Goal: Task Accomplishment & Management: Use online tool/utility

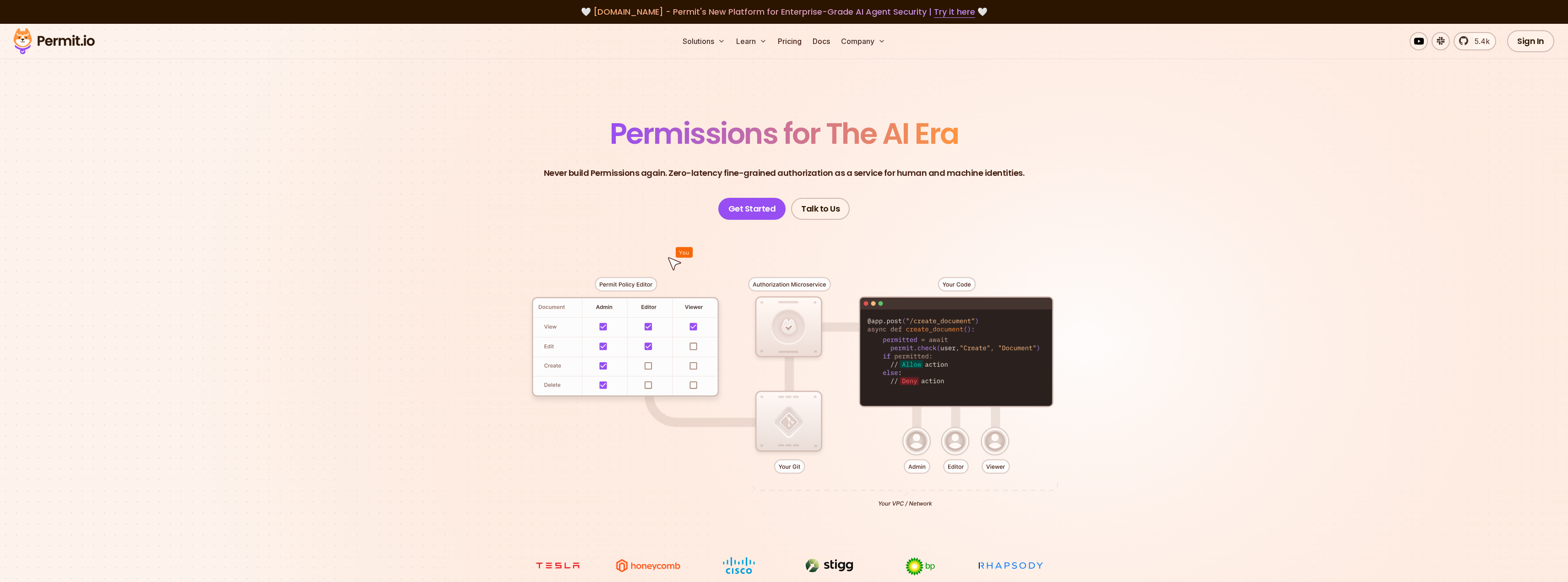
click at [794, 43] on link "Pricing" at bounding box center [790, 41] width 31 height 18
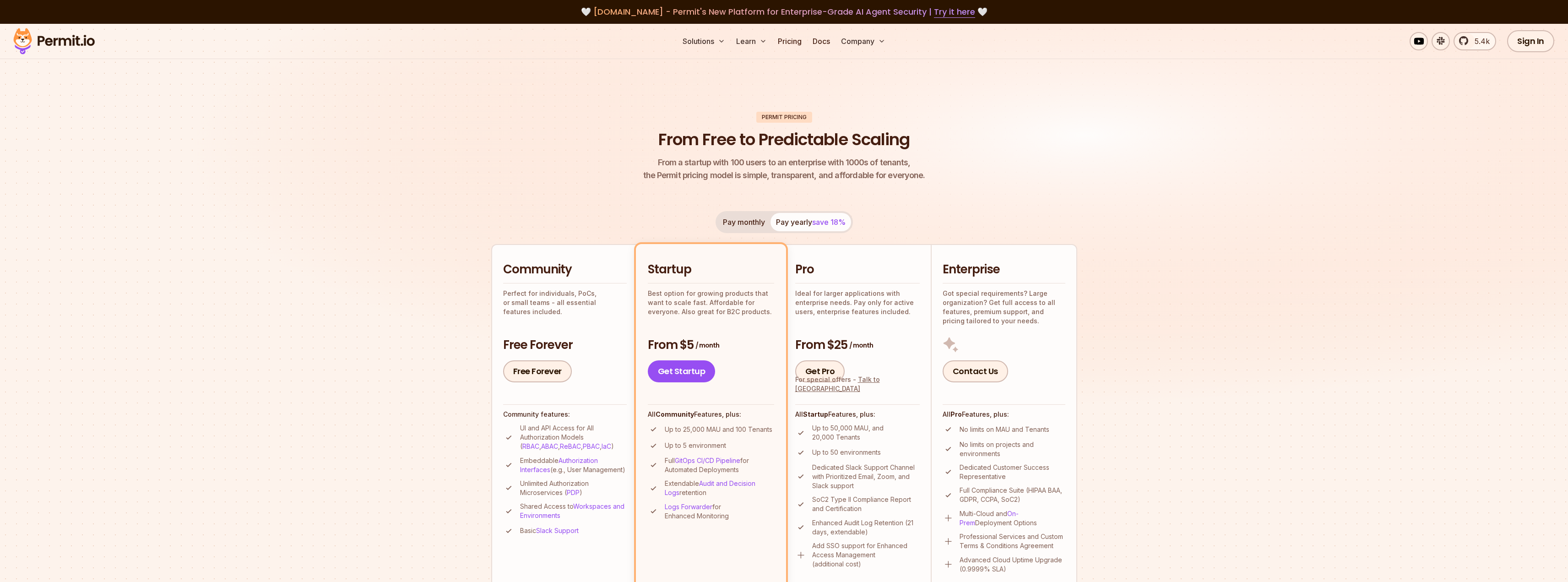
click at [580, 397] on li "Community Perfect for individuals, PoCs, or small teams - all essential feature…" at bounding box center [564, 417] width 146 height 347
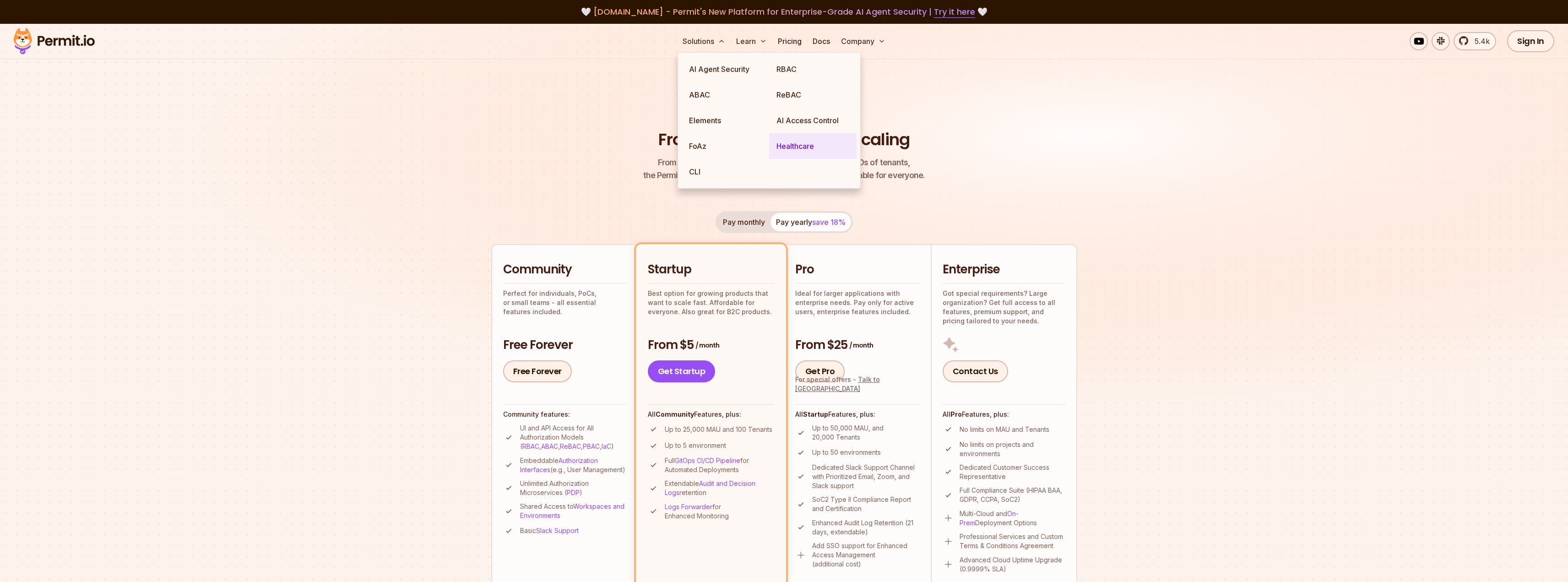
click at [803, 150] on link "Healthcare" at bounding box center [812, 146] width 87 height 25
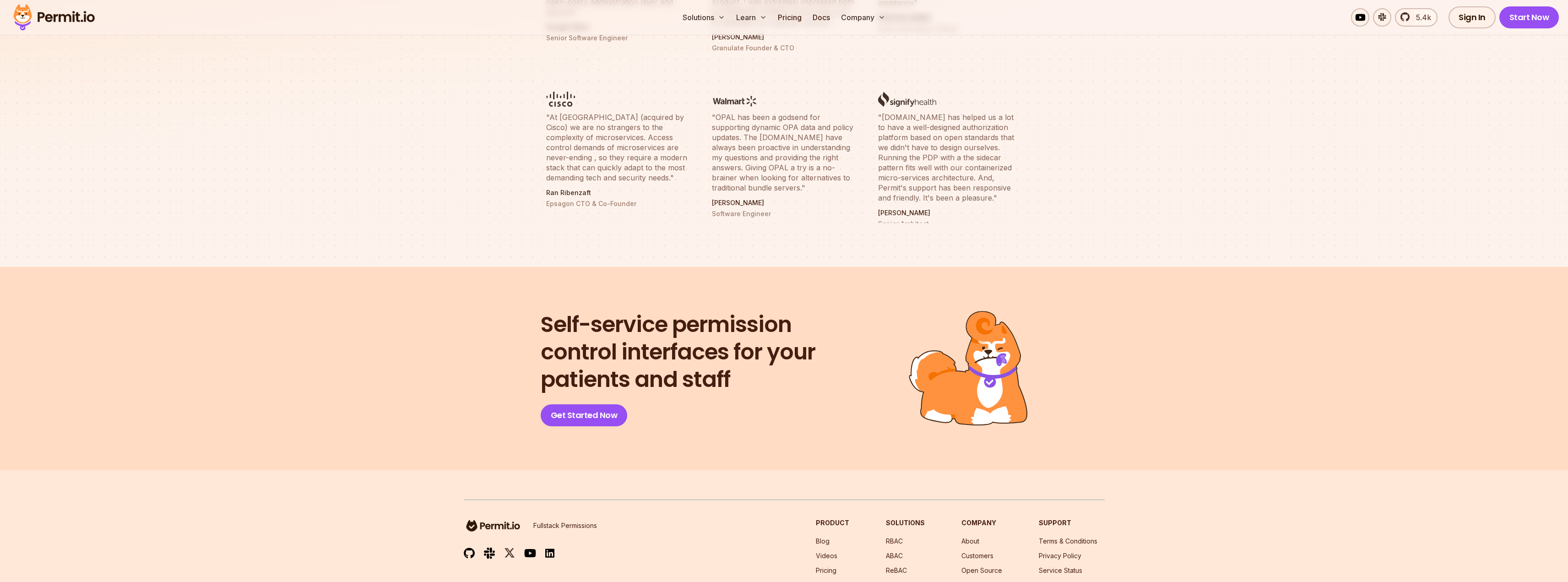
scroll to position [3630, 0]
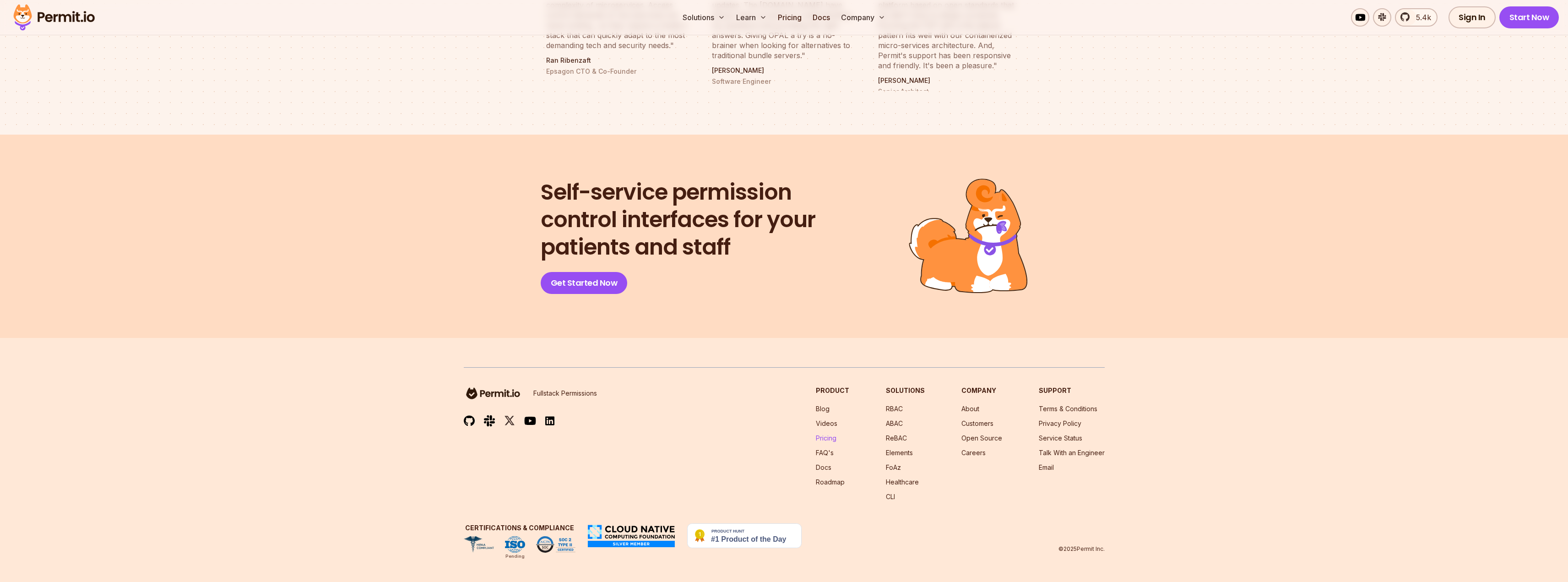
click at [836, 438] on link "Pricing" at bounding box center [826, 438] width 20 height 8
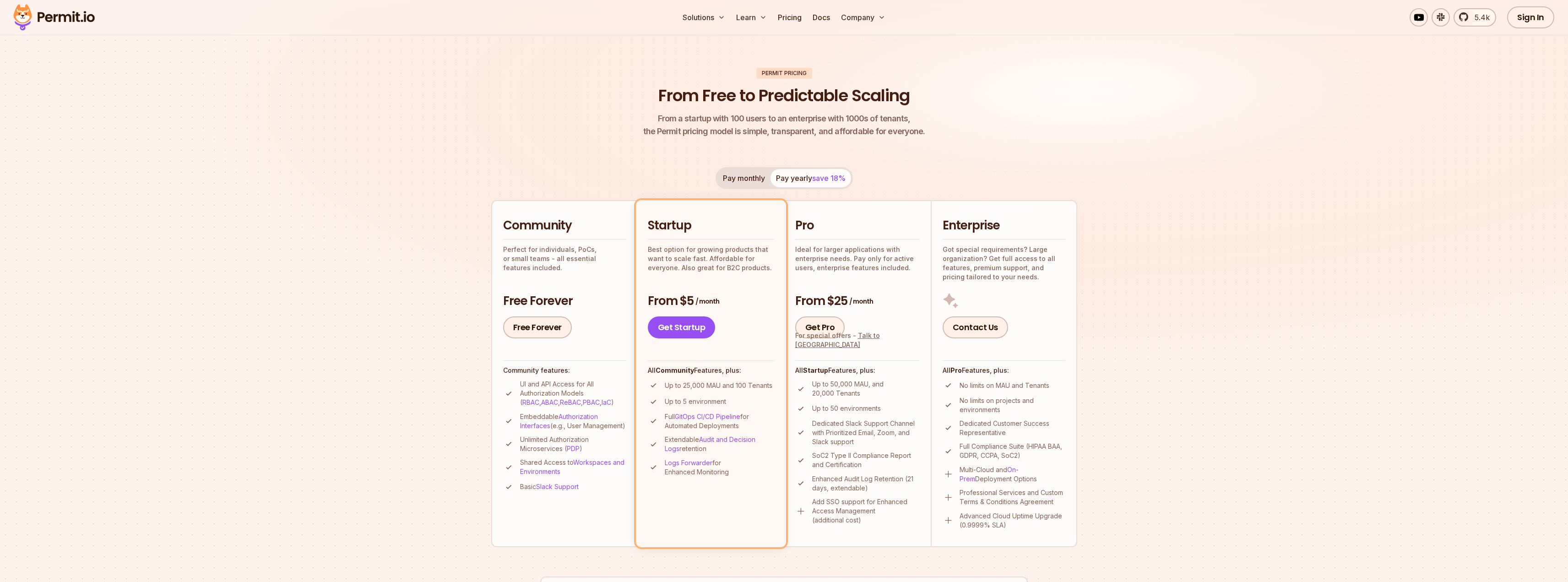
scroll to position [46, 0]
click at [596, 347] on li "Community Perfect for individuals, PoCs, or small teams - all essential feature…" at bounding box center [564, 371] width 146 height 347
click at [538, 328] on link "Free Forever" at bounding box center [538, 325] width 69 height 22
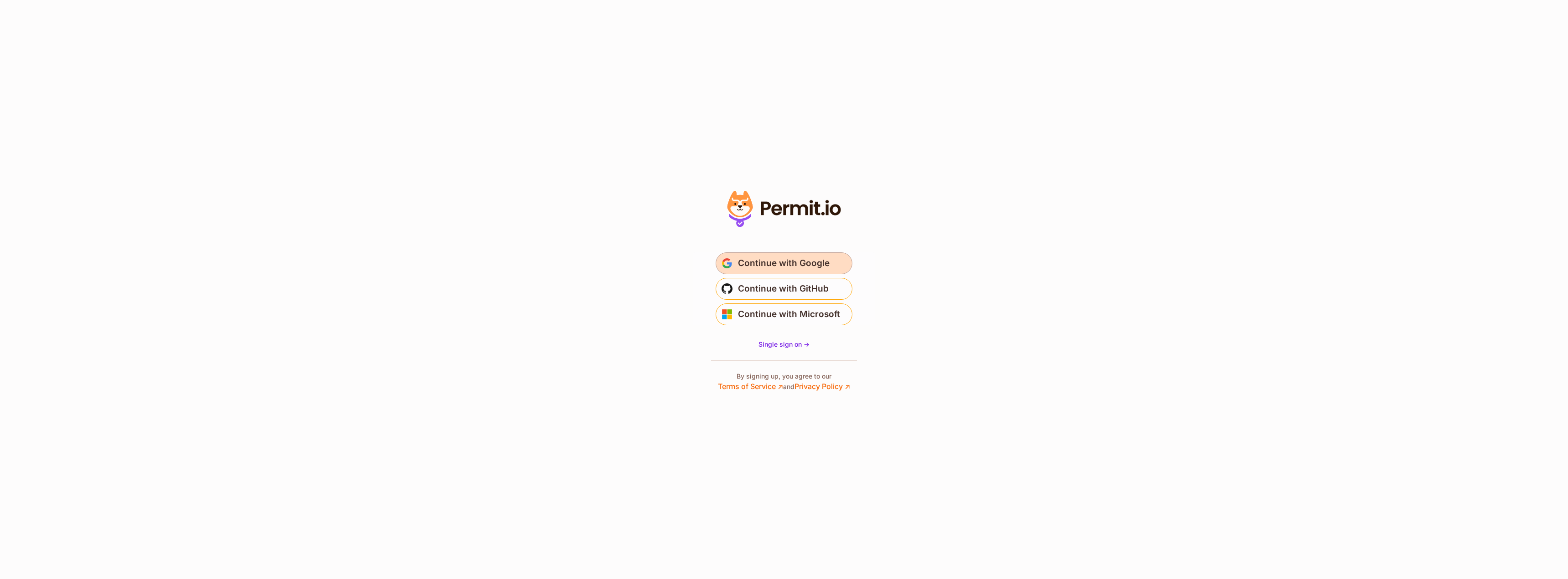
click at [827, 259] on span "Continue with Google" at bounding box center [784, 263] width 92 height 15
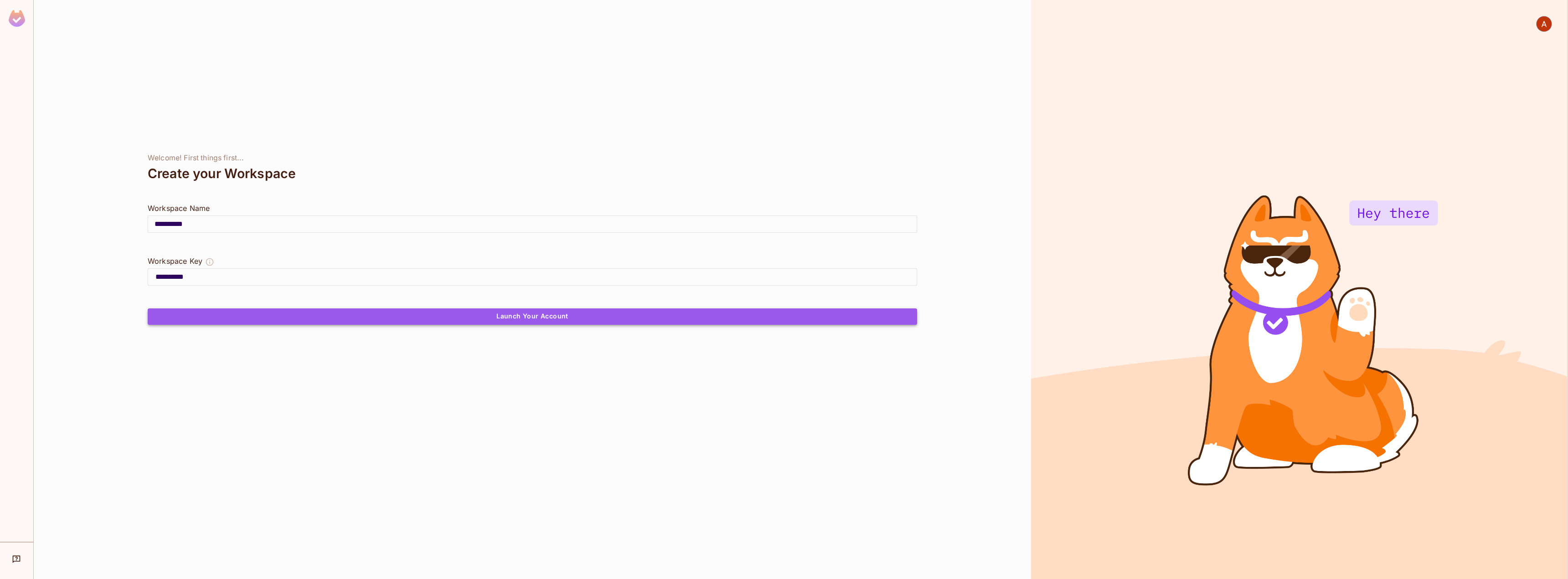
click at [453, 317] on button "Launch Your Account" at bounding box center [532, 316] width 770 height 16
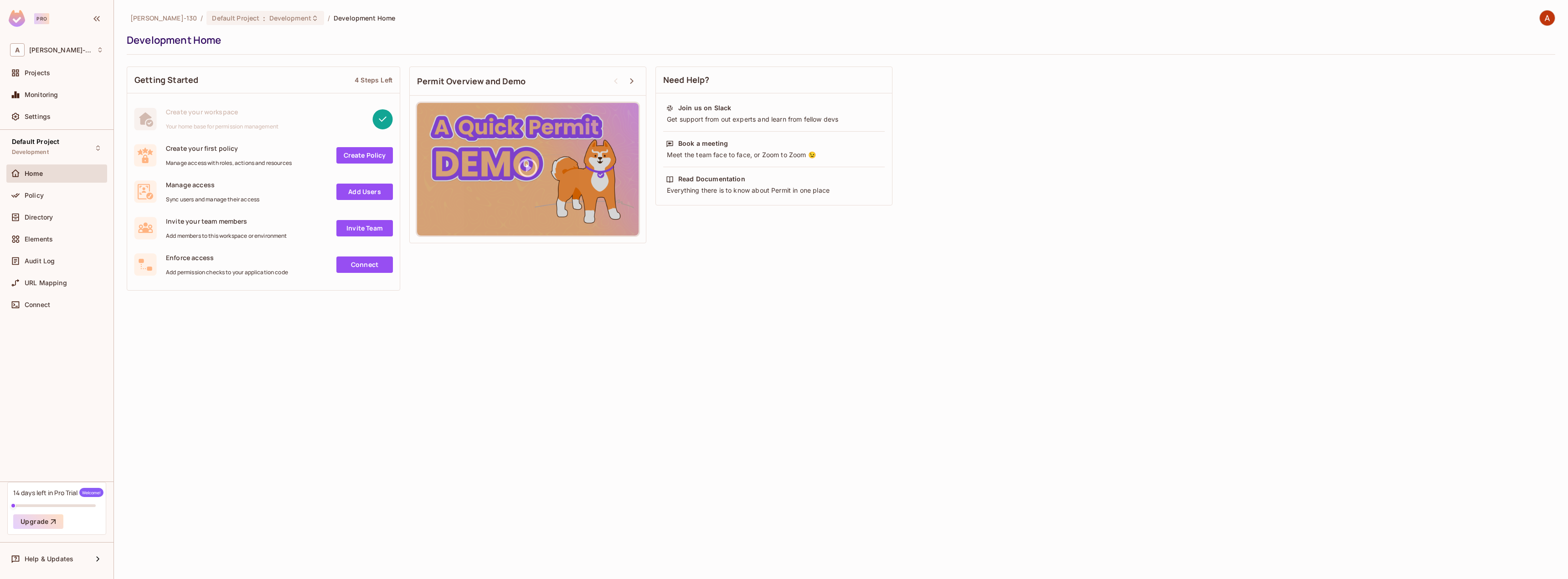
click at [359, 156] on link "Create Policy" at bounding box center [365, 155] width 57 height 16
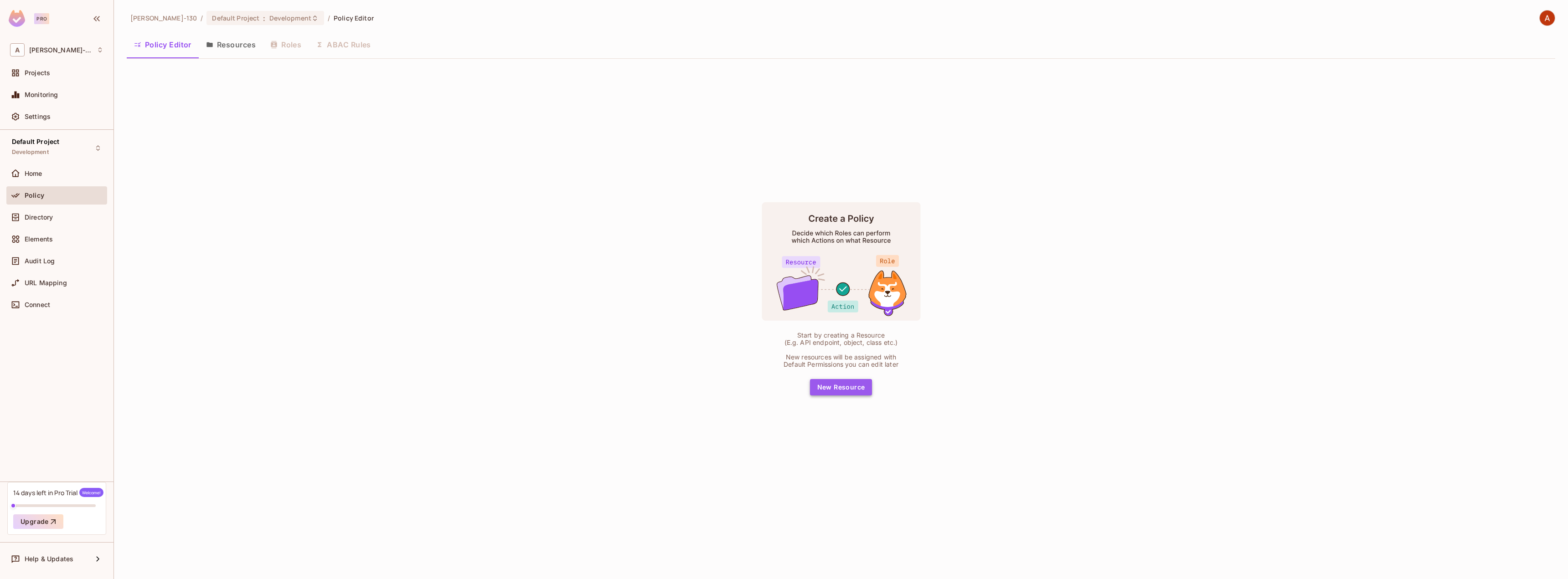
click at [841, 389] on button "New Resource" at bounding box center [841, 387] width 62 height 16
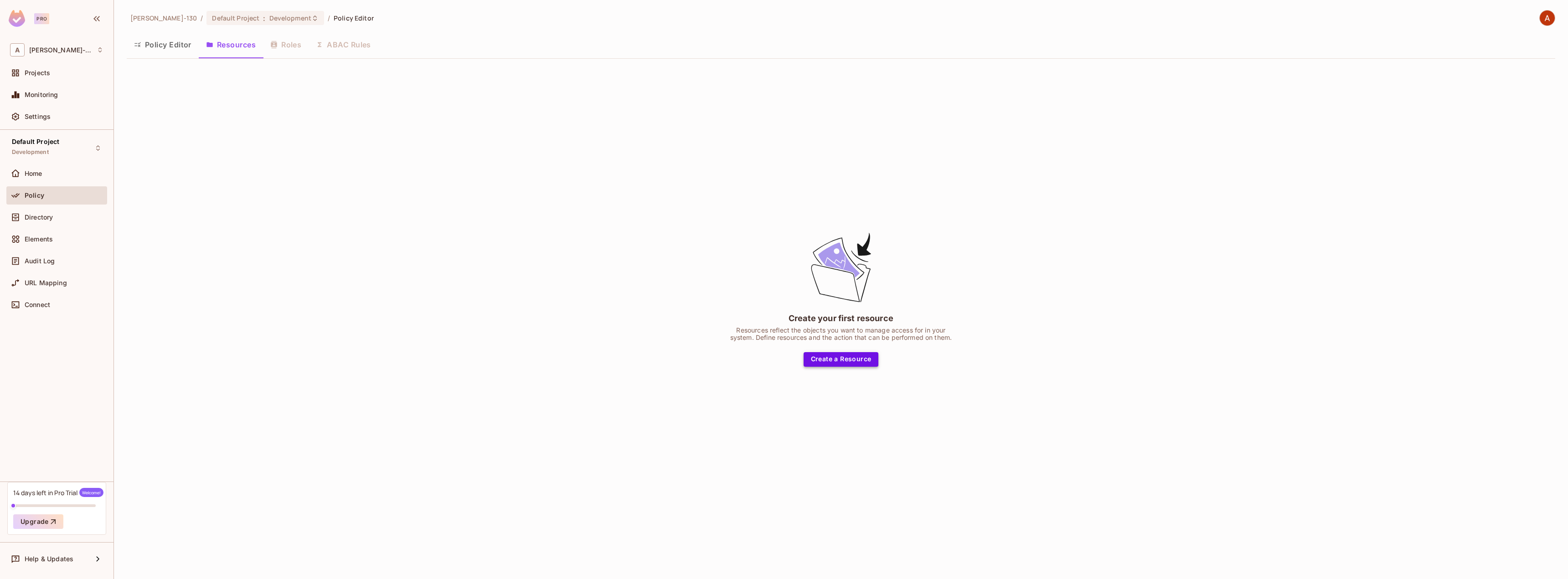
click at [817, 357] on button "Create a Resource" at bounding box center [840, 359] width 75 height 15
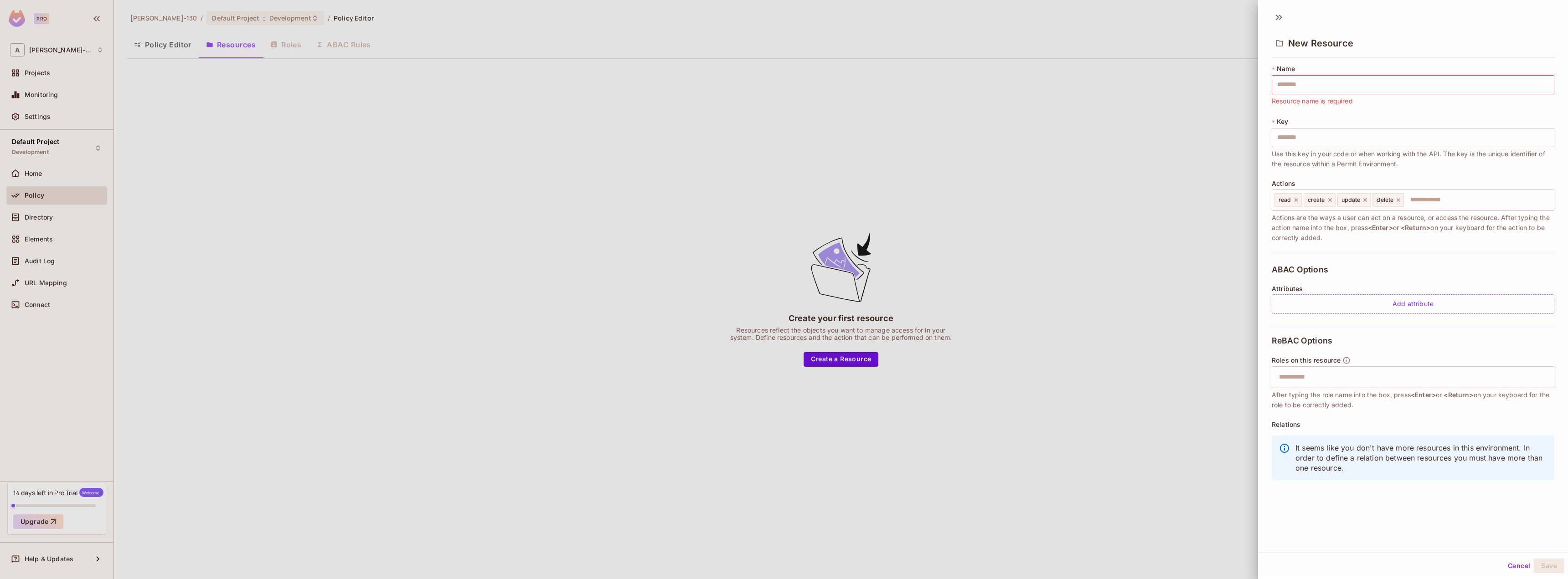
click at [37, 176] on div at bounding box center [784, 290] width 1568 height 579
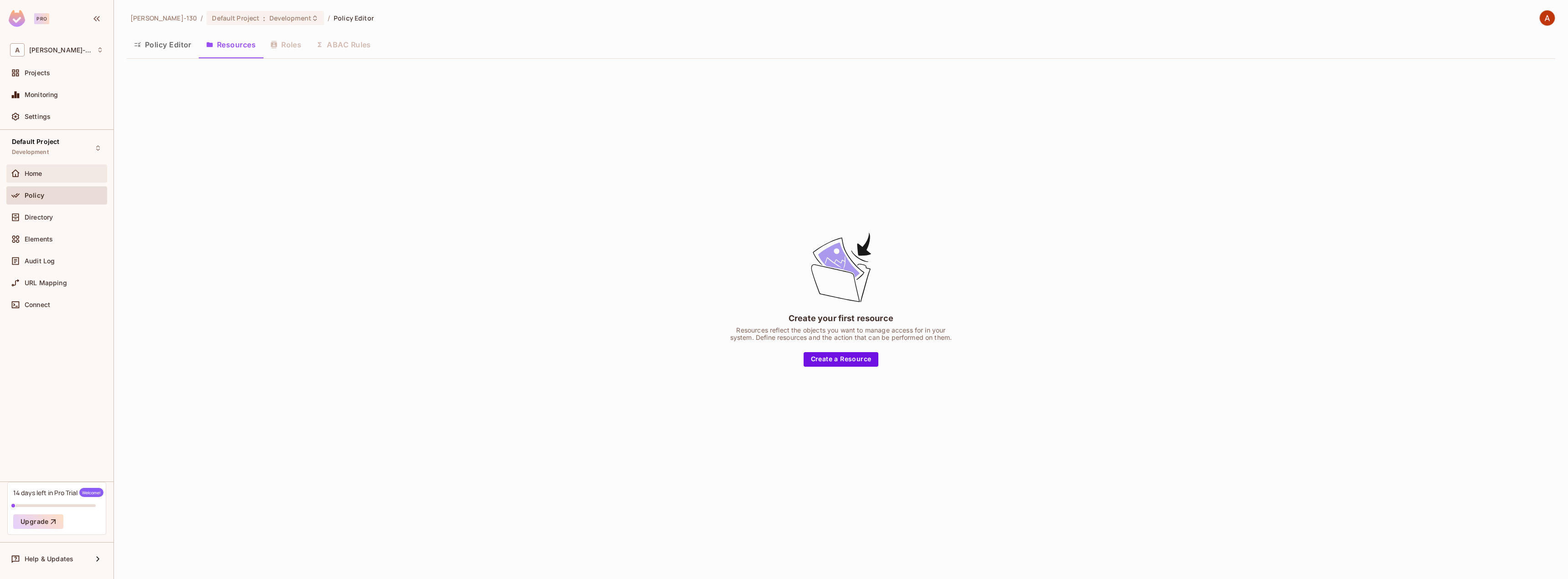
click at [37, 176] on span "Home" at bounding box center [33, 173] width 17 height 7
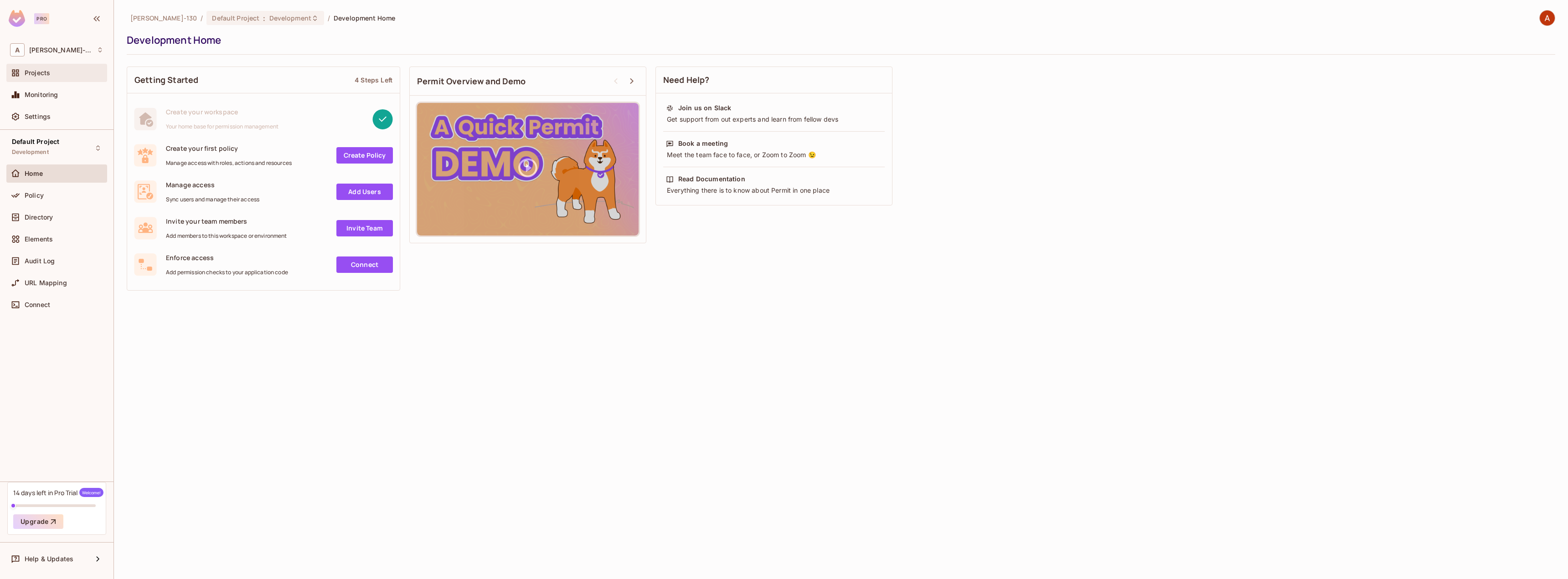
click at [41, 80] on div "Projects" at bounding box center [57, 73] width 101 height 18
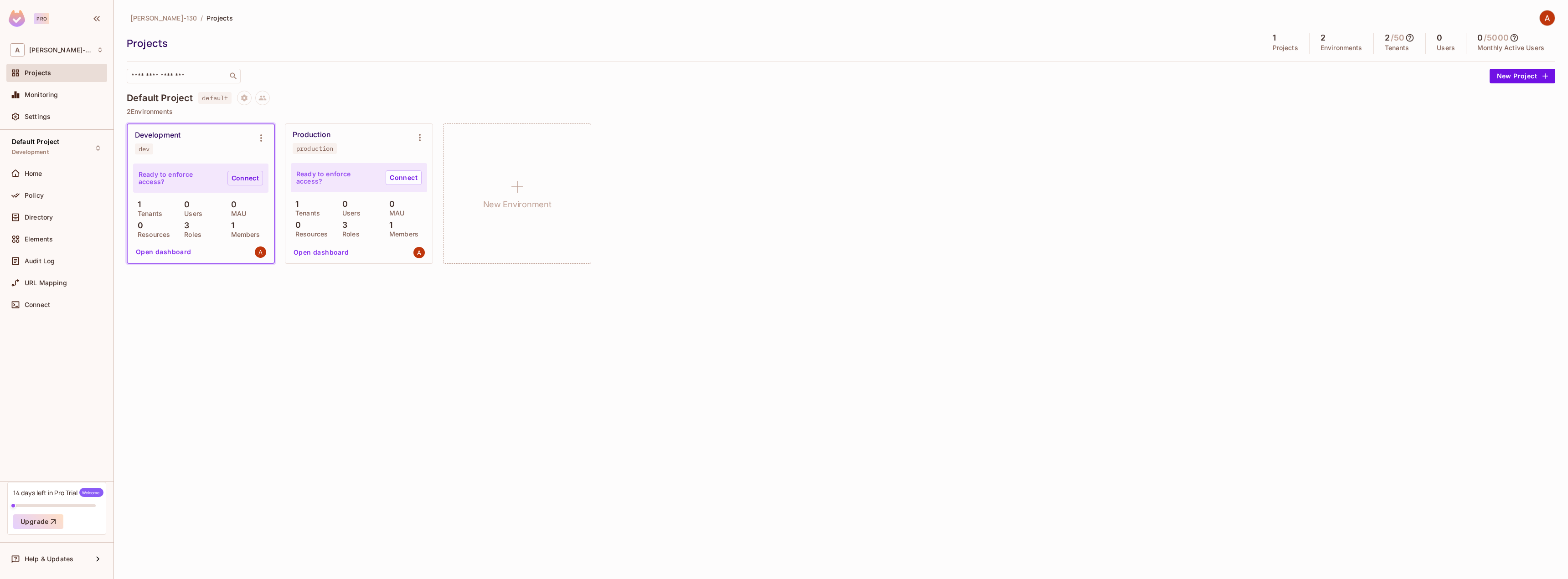
click at [236, 178] on link "Connect" at bounding box center [245, 178] width 36 height 15
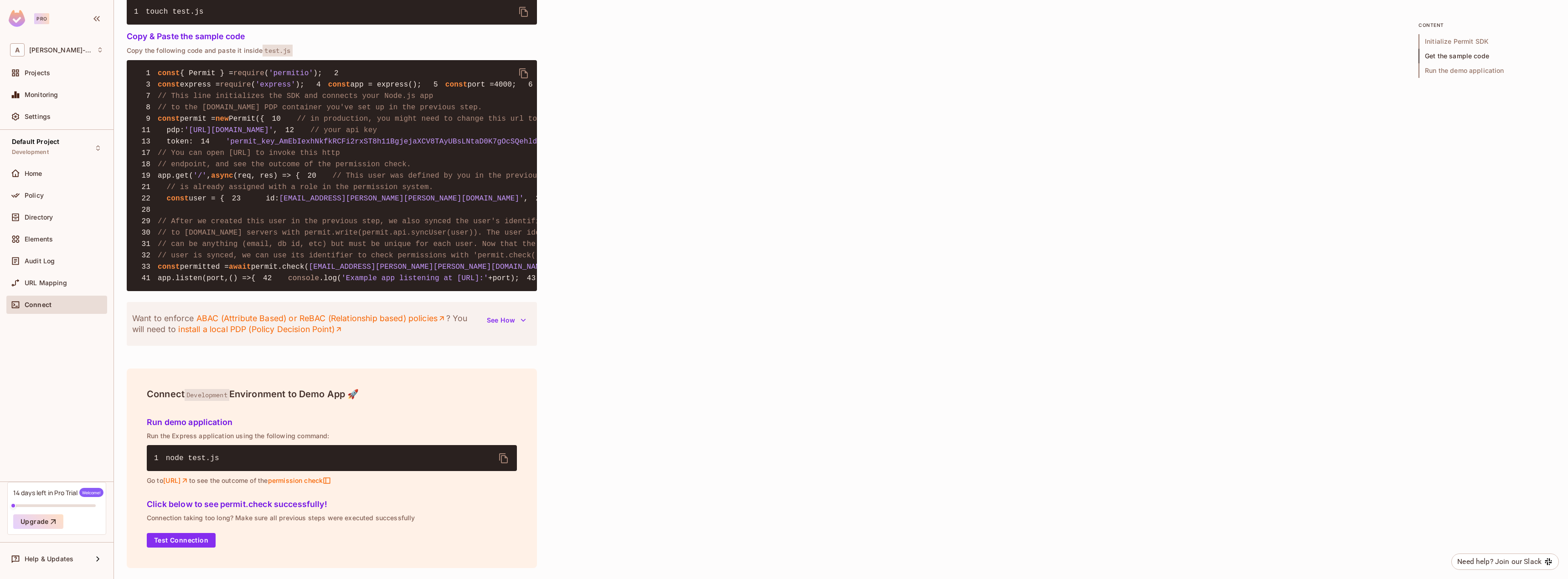
scroll to position [700, 0]
click at [67, 280] on div "URL Mapping" at bounding box center [64, 283] width 79 height 7
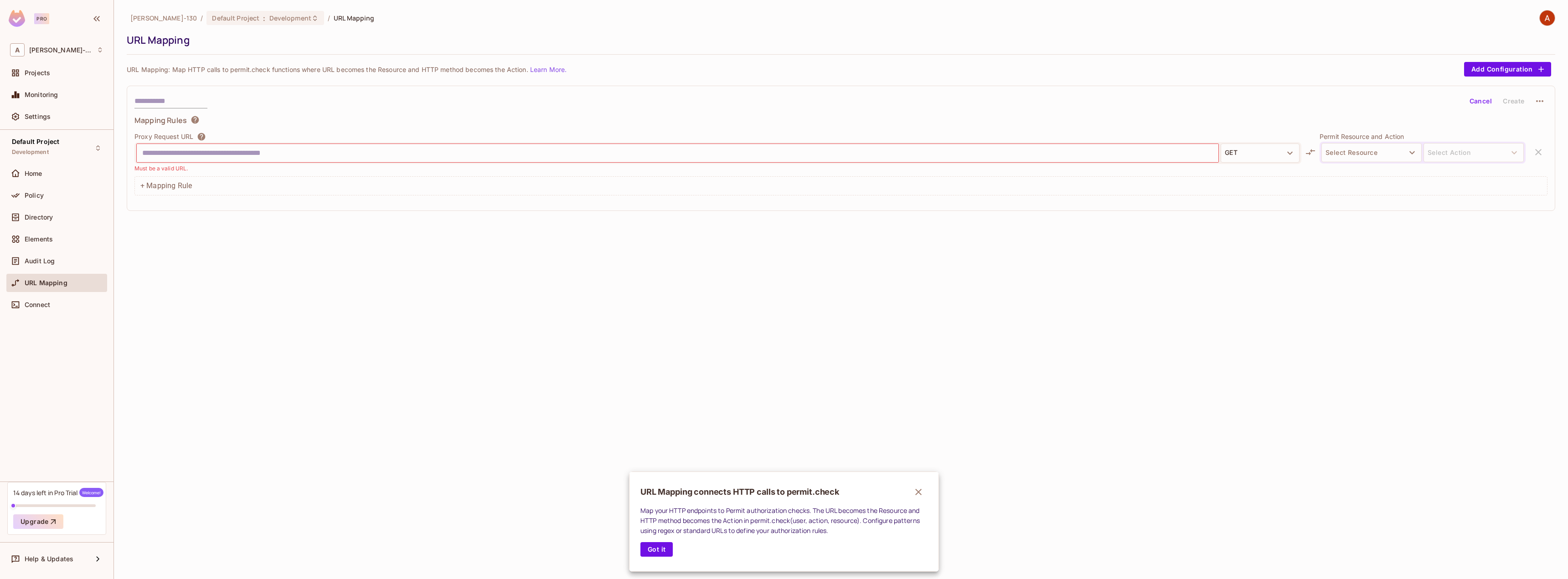
click at [52, 259] on div at bounding box center [784, 290] width 1568 height 579
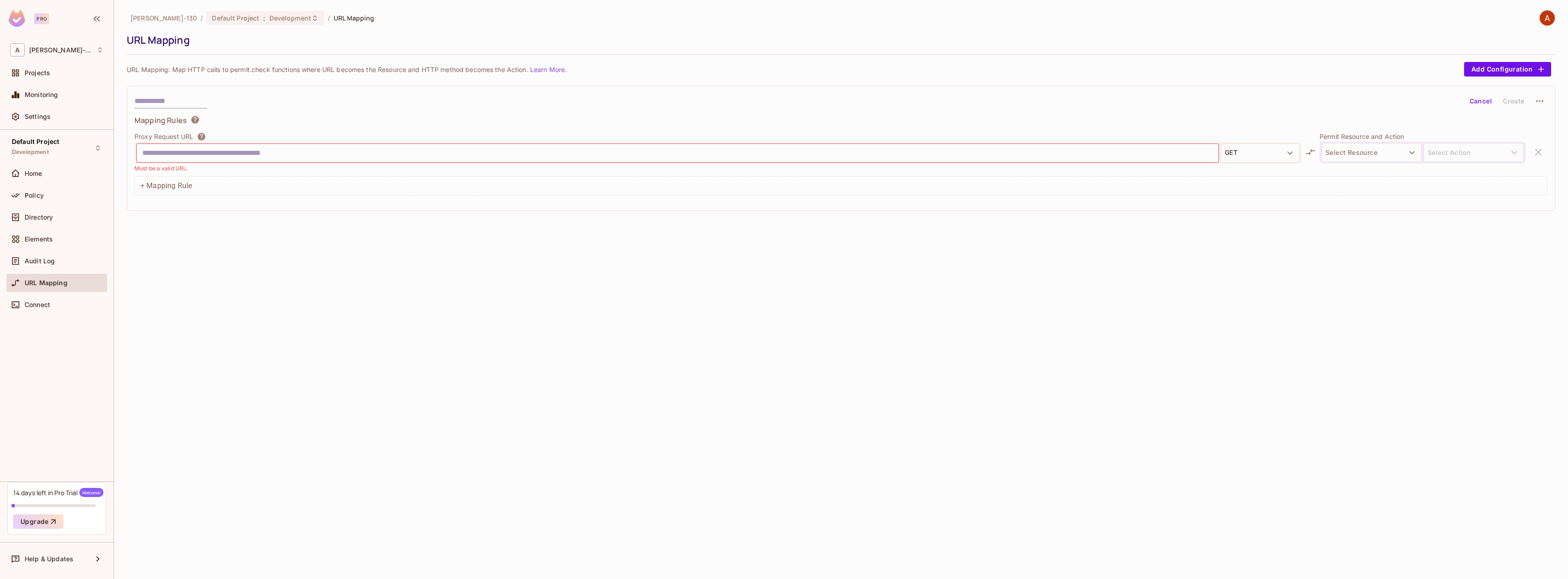
click at [52, 259] on span "Audit Log" at bounding box center [39, 261] width 30 height 7
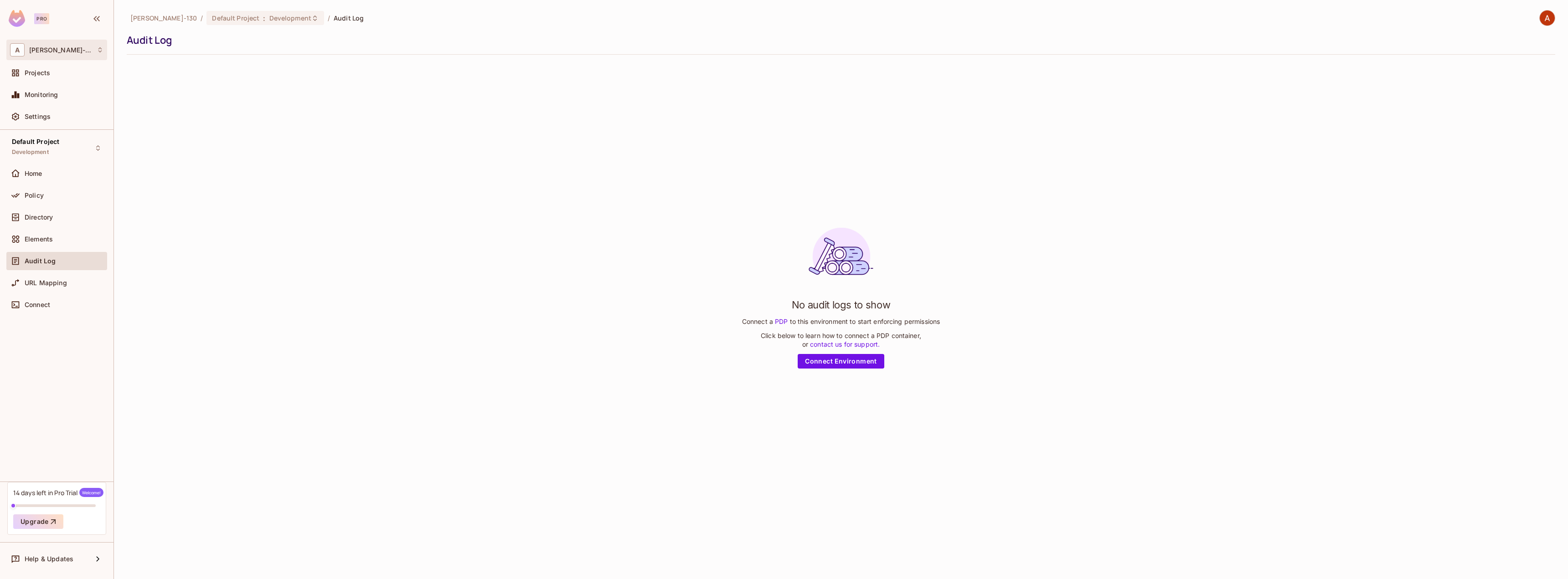
click at [34, 49] on span "[PERSON_NAME]-130" at bounding box center [61, 50] width 63 height 7
click at [46, 73] on span "[PERSON_NAME]-130" at bounding box center [52, 77] width 66 height 8
click at [53, 70] on div "Projects" at bounding box center [64, 73] width 79 height 7
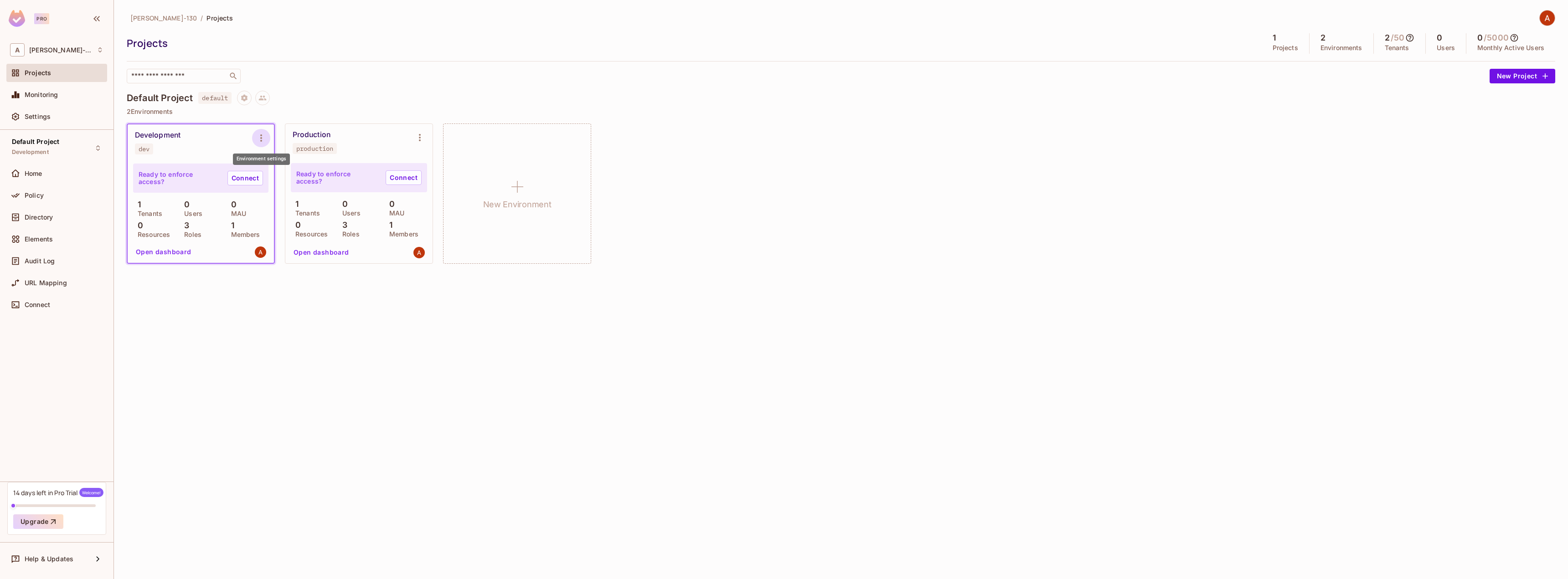
click at [261, 139] on icon "Environment settings" at bounding box center [261, 138] width 11 height 11
click at [185, 289] on div at bounding box center [784, 290] width 1568 height 579
click at [203, 150] on div "Development dev" at bounding box center [193, 143] width 117 height 24
click at [260, 138] on icon "Environment settings" at bounding box center [261, 138] width 11 height 11
click at [290, 220] on div "Edit Environment" at bounding box center [313, 215] width 52 height 9
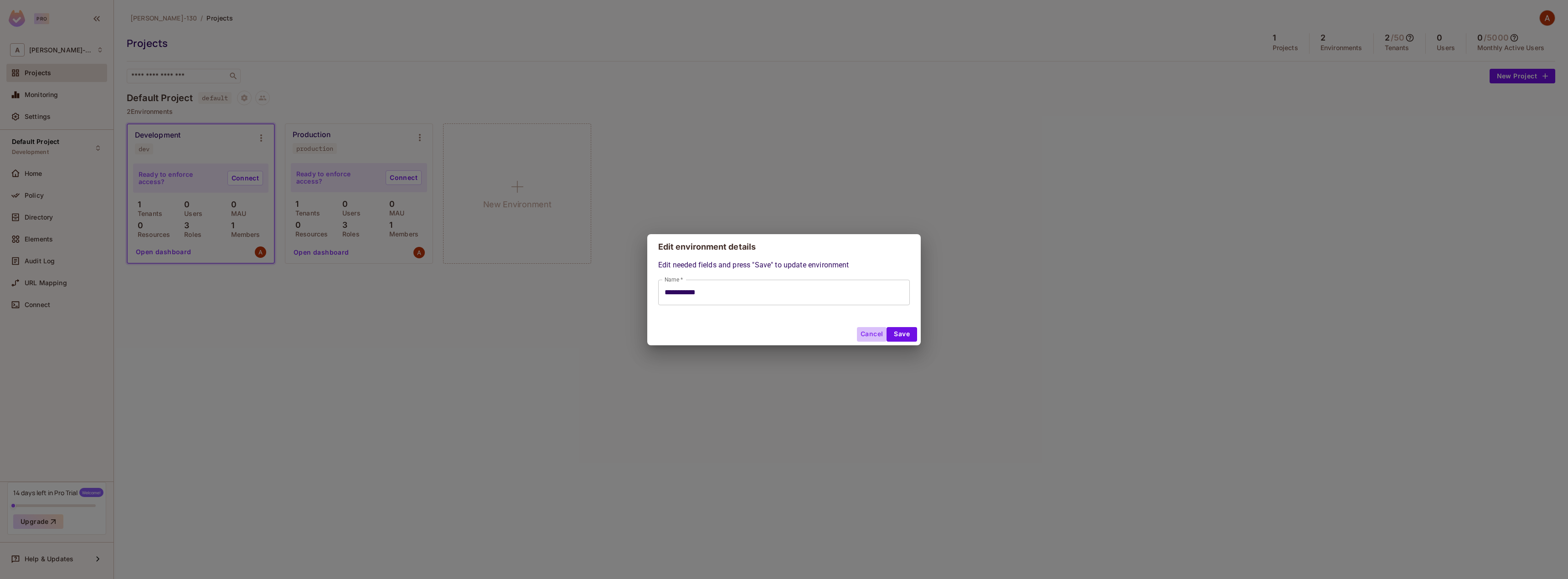
click at [861, 332] on button "Cancel" at bounding box center [872, 334] width 29 height 15
type input "**********"
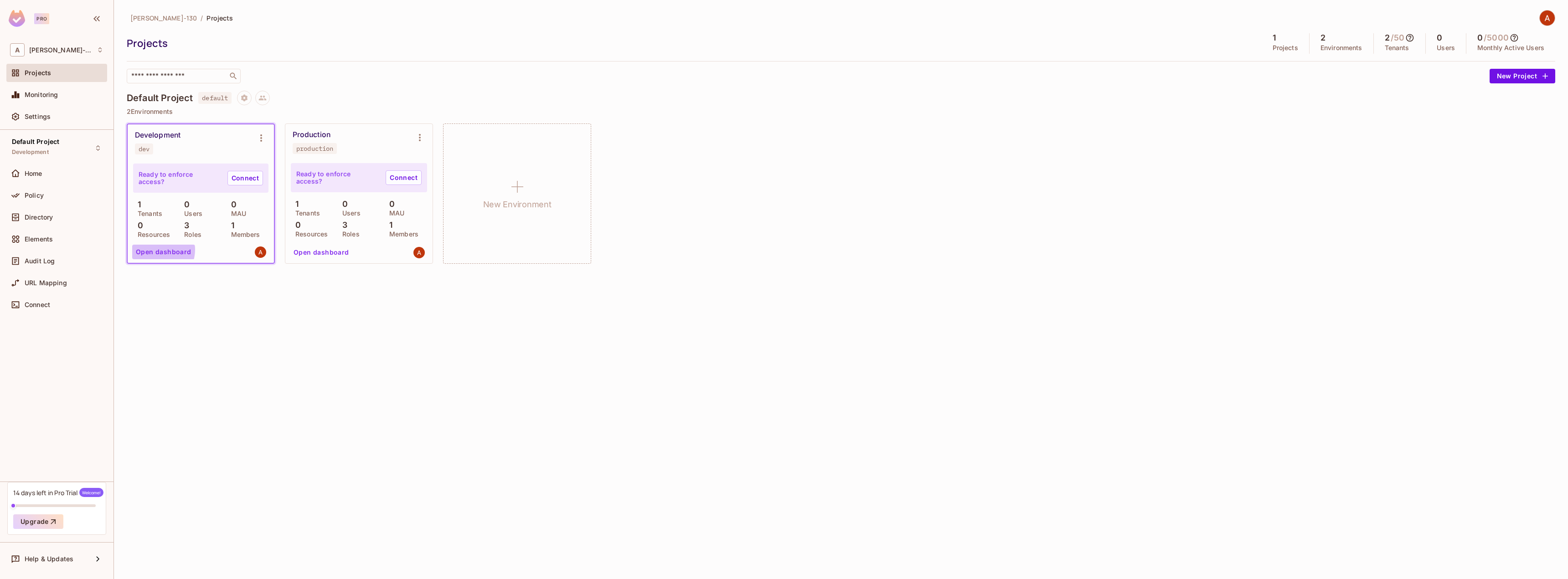
click at [157, 250] on button "Open dashboard" at bounding box center [164, 252] width 63 height 15
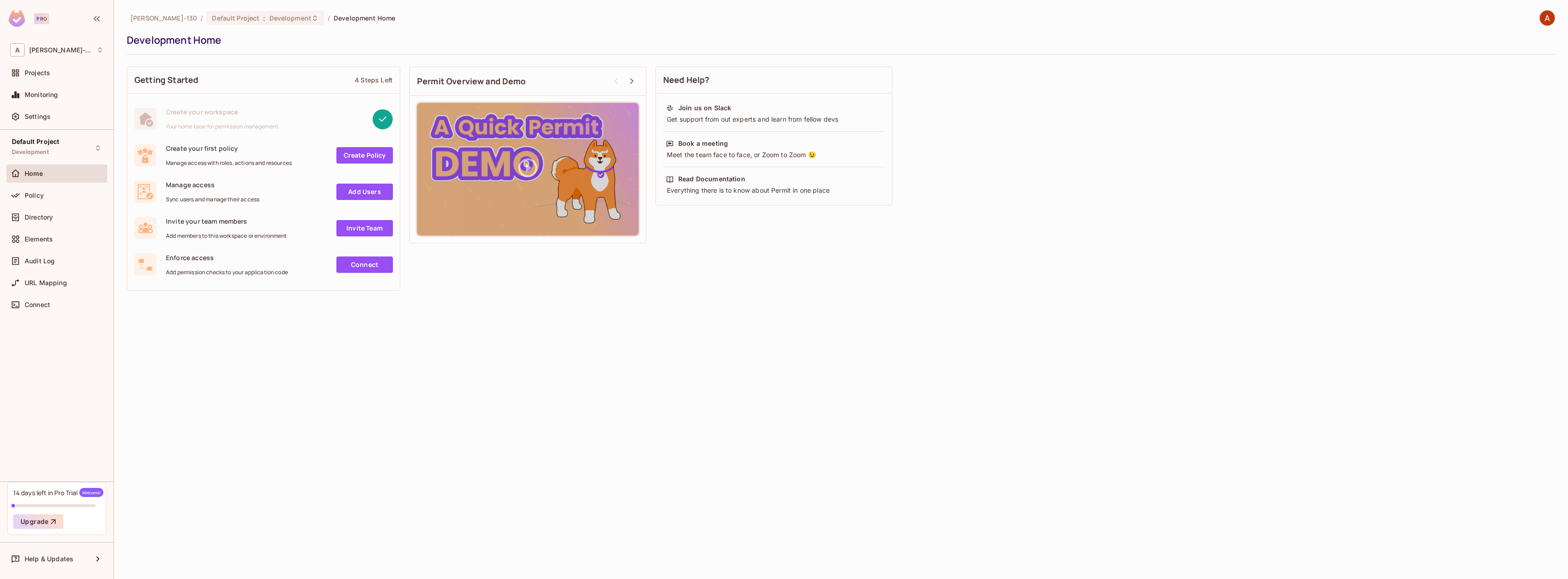
click at [352, 268] on link "Connect" at bounding box center [365, 264] width 57 height 16
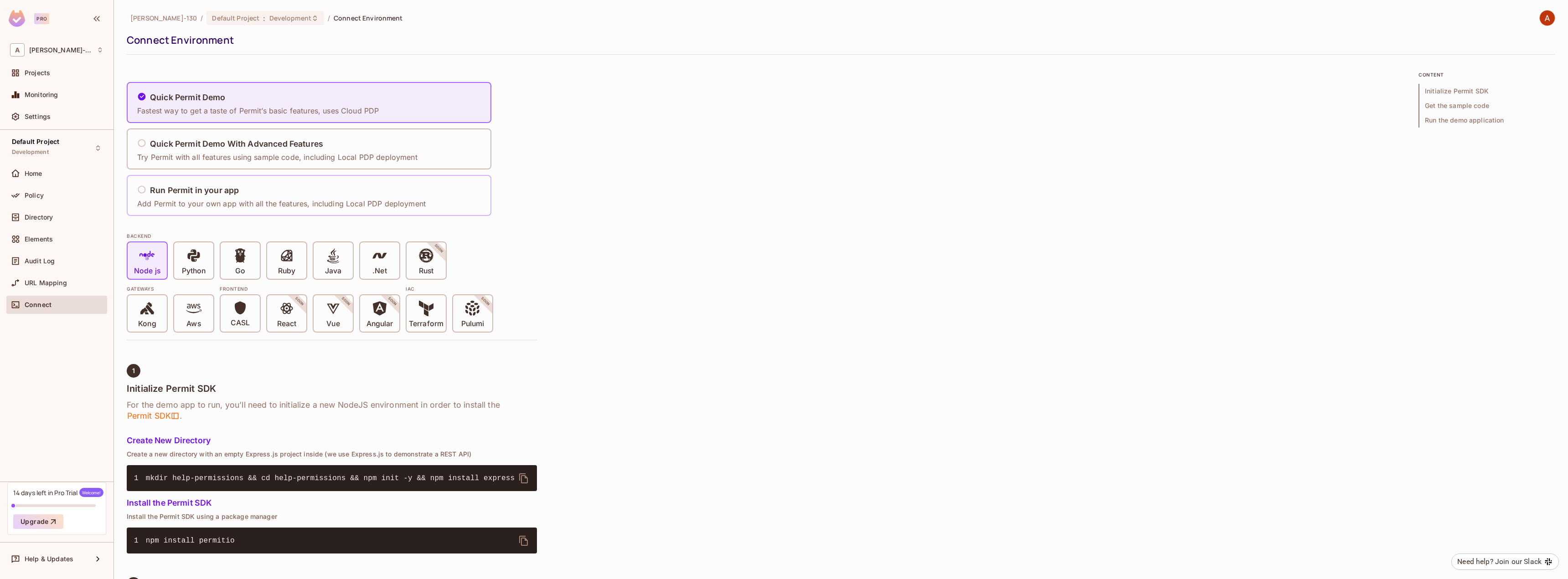
click at [262, 194] on div "Run Permit in your app" at bounding box center [281, 190] width 288 height 11
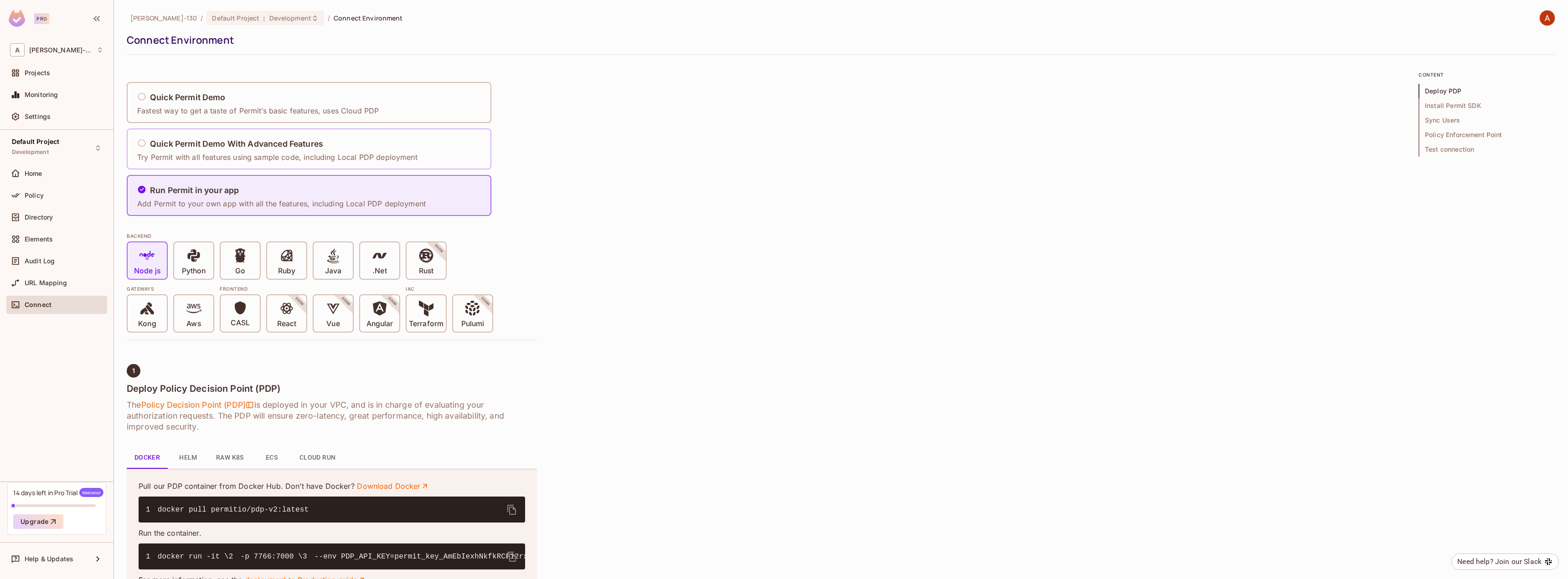
click at [211, 130] on div "Quick Permit Demo With Advanced Features Try Permit with all features using sam…" at bounding box center [279, 149] width 286 height 38
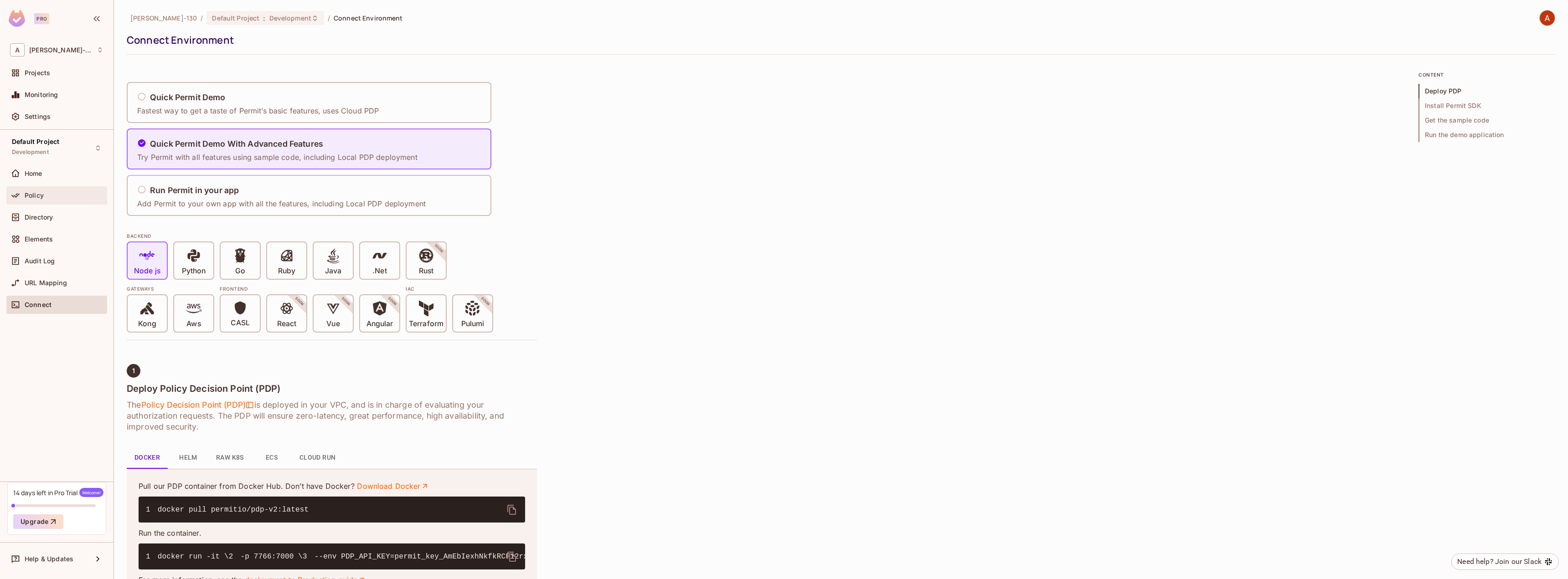
click at [38, 195] on span "Policy" at bounding box center [34, 195] width 19 height 7
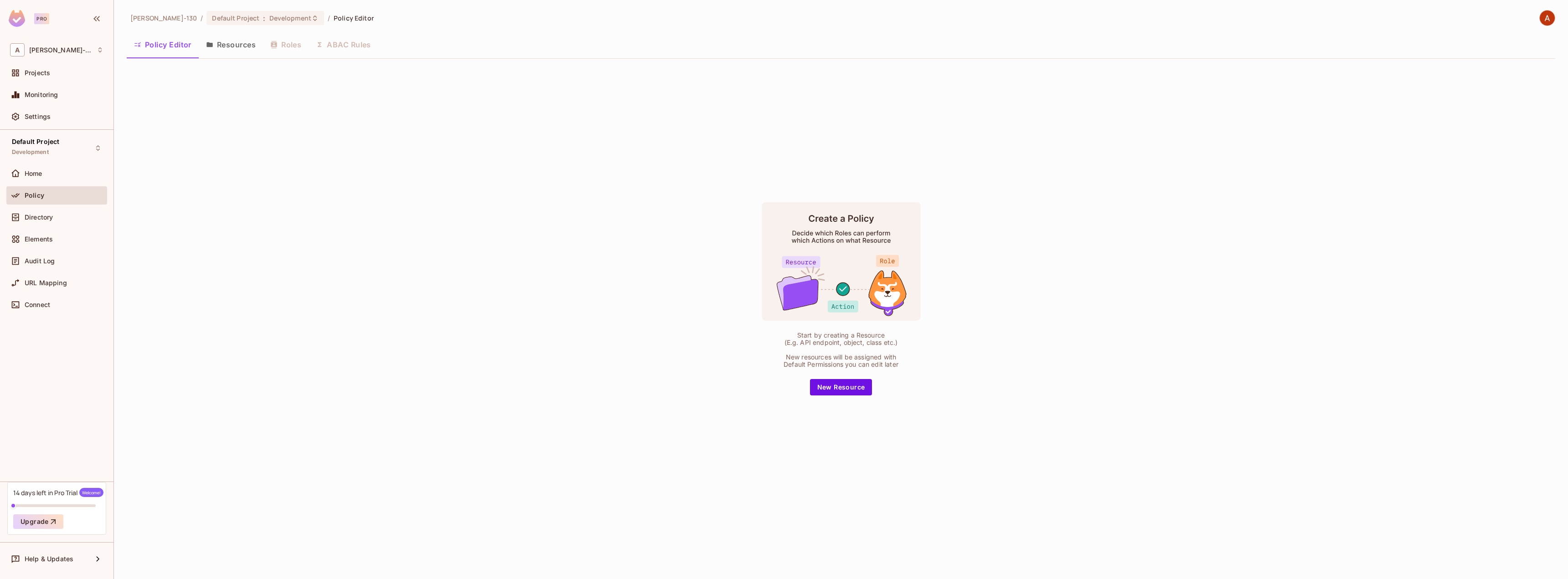
click at [157, 50] on button "Policy Editor" at bounding box center [162, 45] width 72 height 23
click at [857, 390] on button "New Resource" at bounding box center [841, 387] width 62 height 16
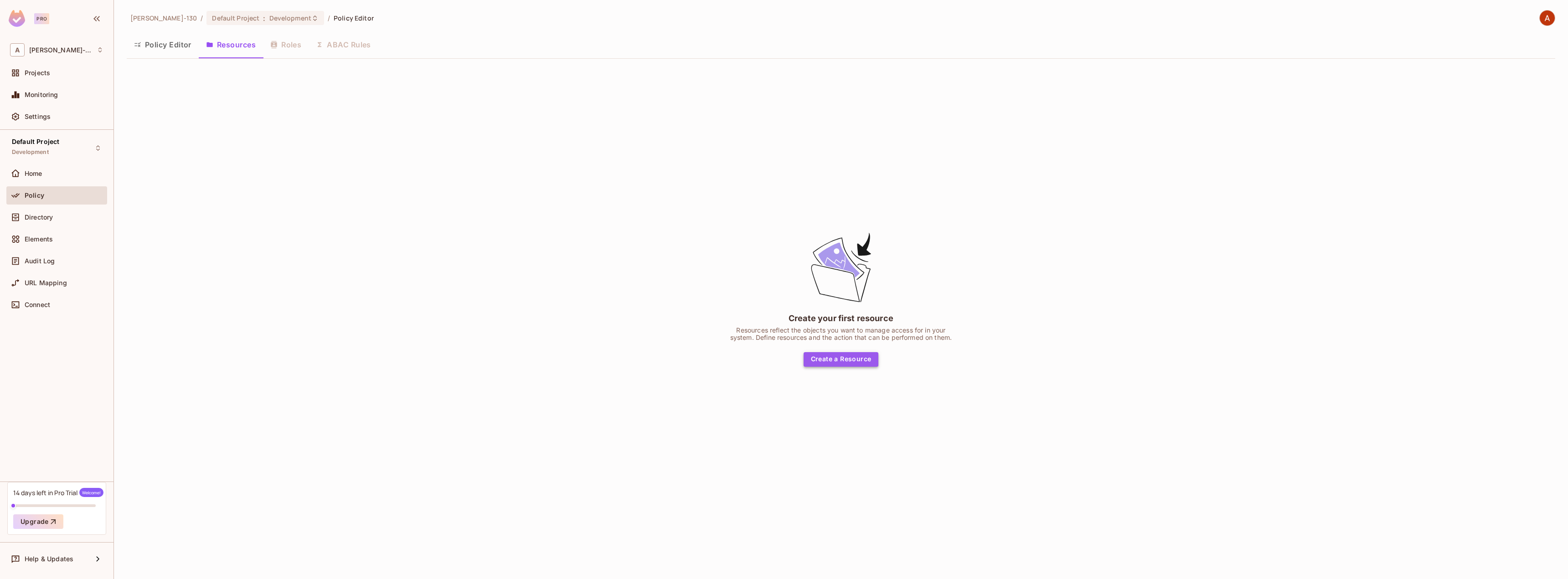
click at [845, 363] on button "Create a Resource" at bounding box center [840, 359] width 75 height 15
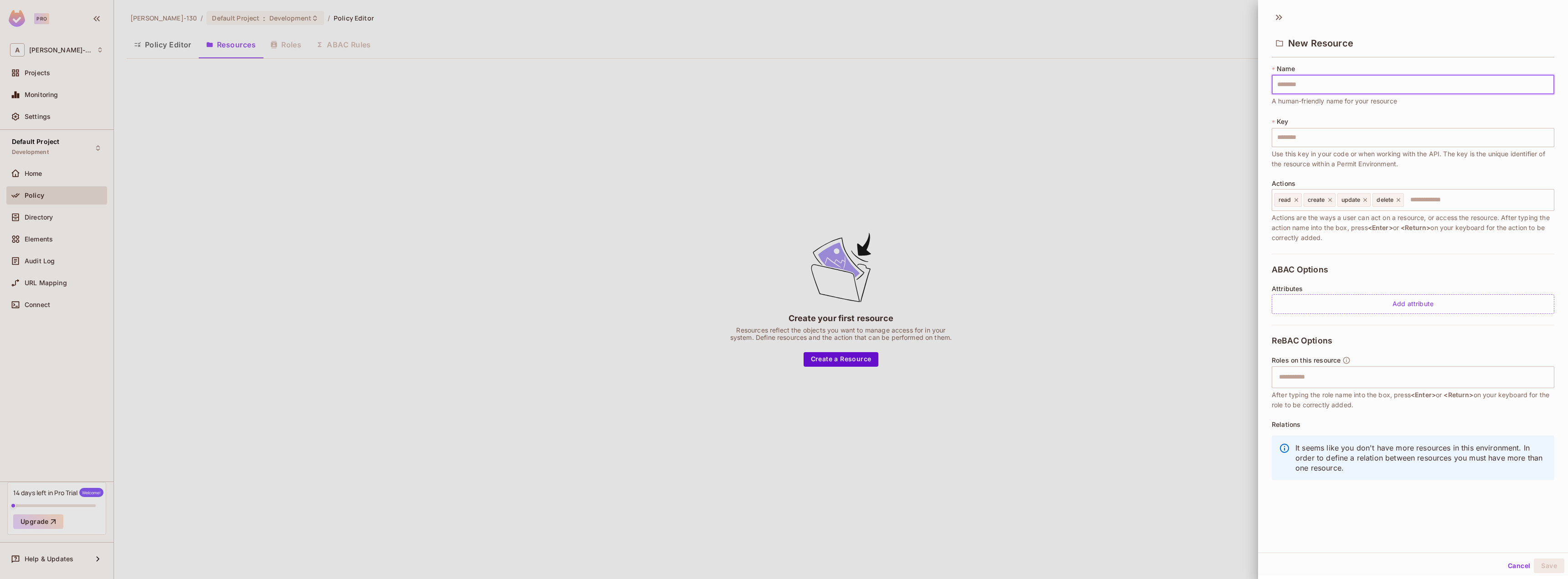
click at [1346, 78] on input "text" at bounding box center [1413, 84] width 283 height 19
click at [1286, 128] on input "text" at bounding box center [1413, 137] width 283 height 19
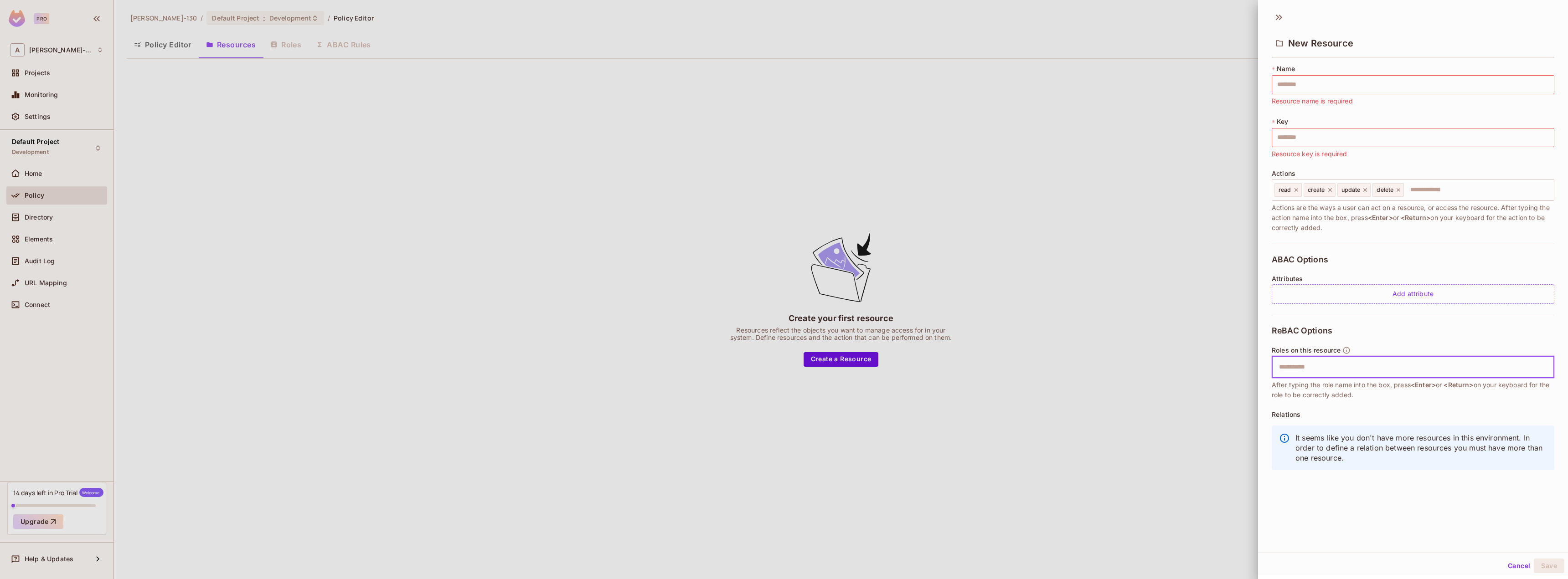
click at [1333, 371] on input "text" at bounding box center [1411, 367] width 276 height 18
click at [1352, 248] on div "ABAC Options Attributes Add attribute" at bounding box center [1413, 280] width 283 height 71
click at [1298, 87] on input "text" at bounding box center [1413, 84] width 283 height 19
click at [1281, 142] on input "text" at bounding box center [1413, 137] width 283 height 19
click at [1295, 90] on input "text" at bounding box center [1413, 84] width 283 height 19
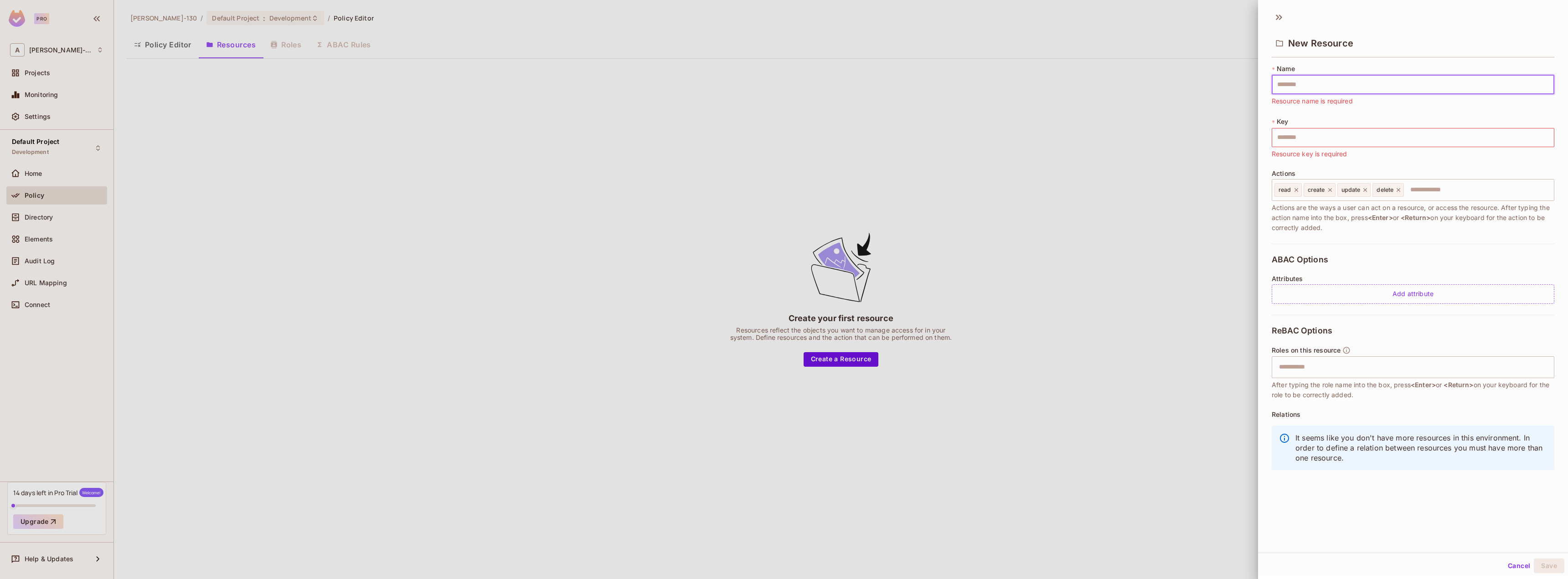
click at [1333, 78] on input "text" at bounding box center [1413, 84] width 283 height 19
type input "*"
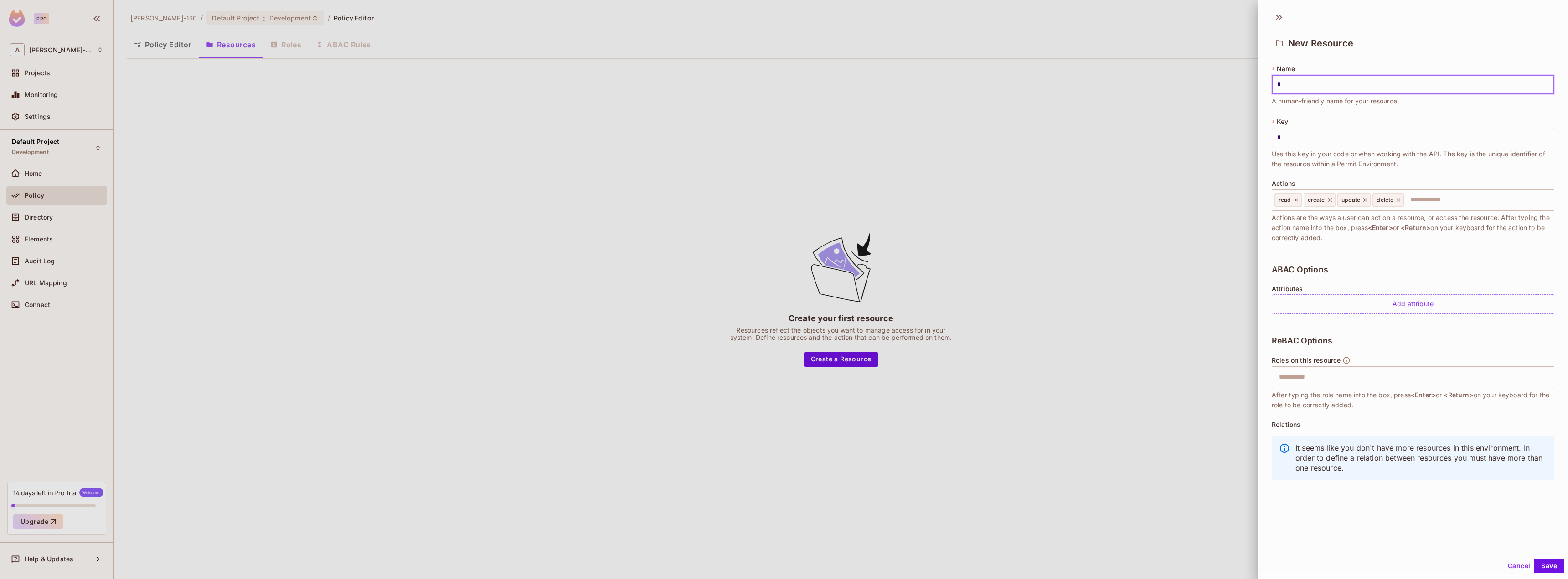
type input "**"
type input "***"
type input "****"
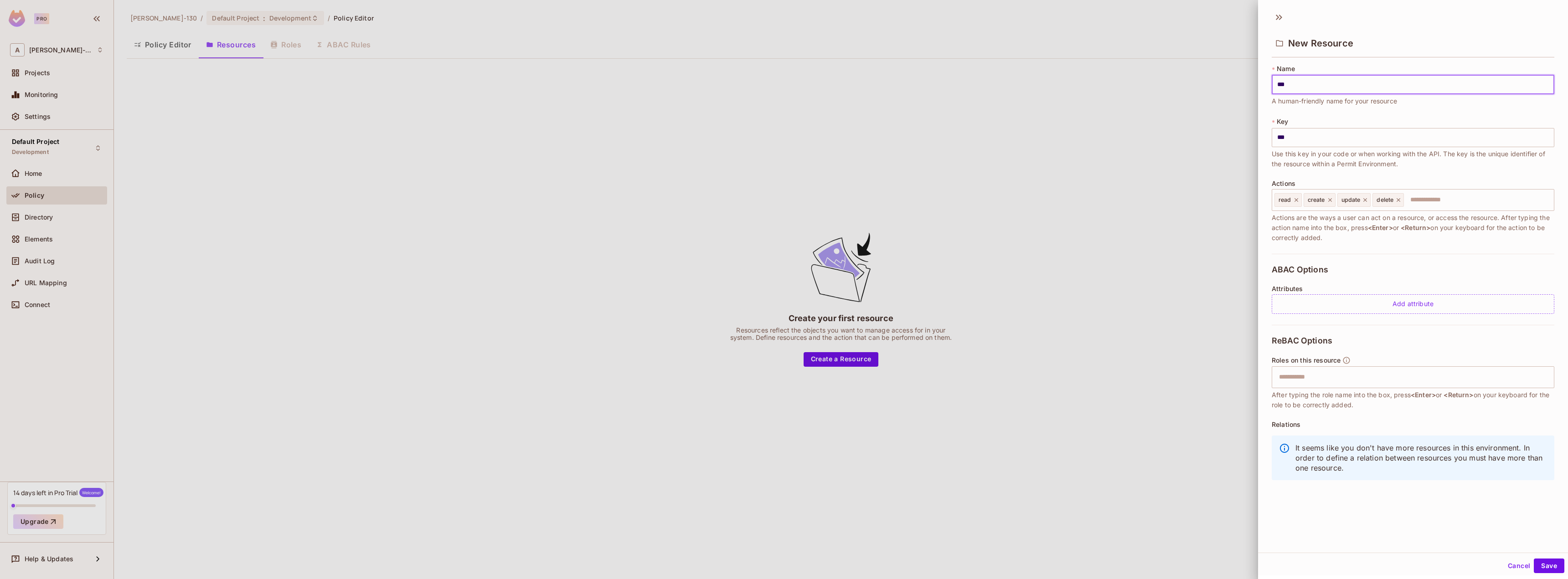
type input "****"
type input "*****"
click at [1402, 303] on div "Add attribute" at bounding box center [1413, 304] width 283 height 20
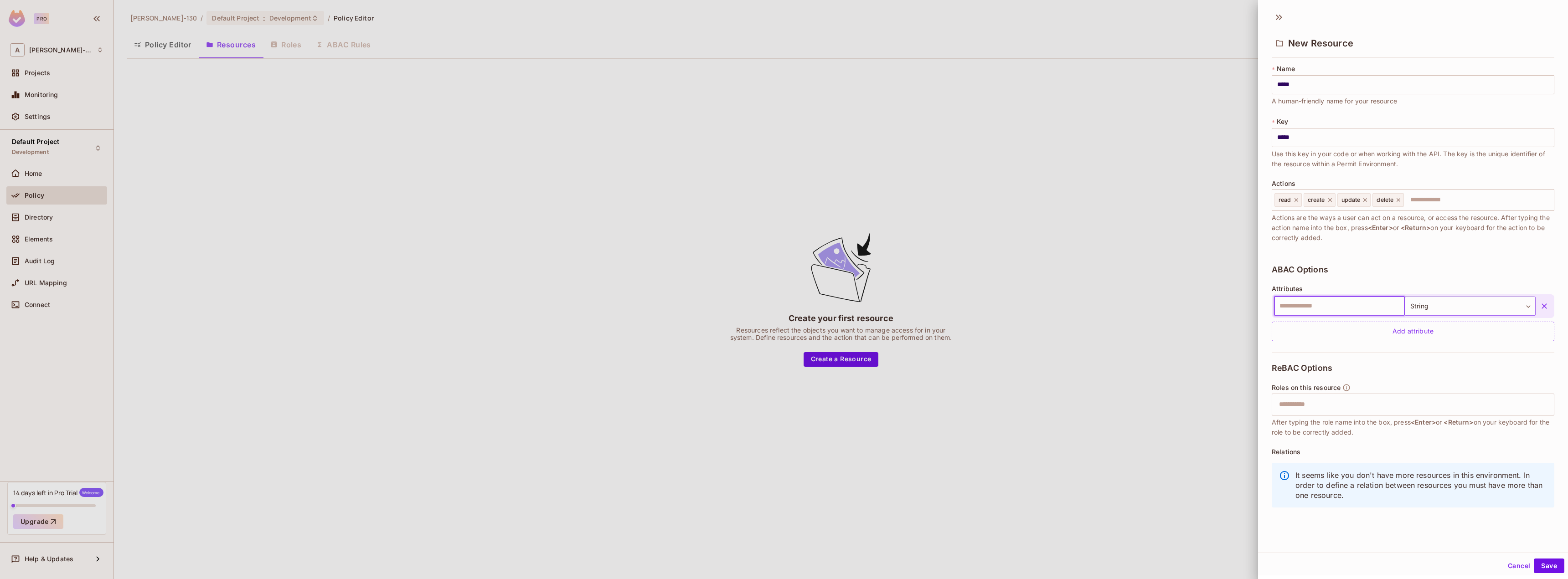
click at [1506, 306] on body "Pro A Adrian-130 Projects Monitoring Settings Default Project Development Home …" at bounding box center [784, 290] width 1568 height 579
click at [1425, 277] on div at bounding box center [784, 290] width 1568 height 579
click at [1540, 305] on icon "button" at bounding box center [1544, 306] width 9 height 9
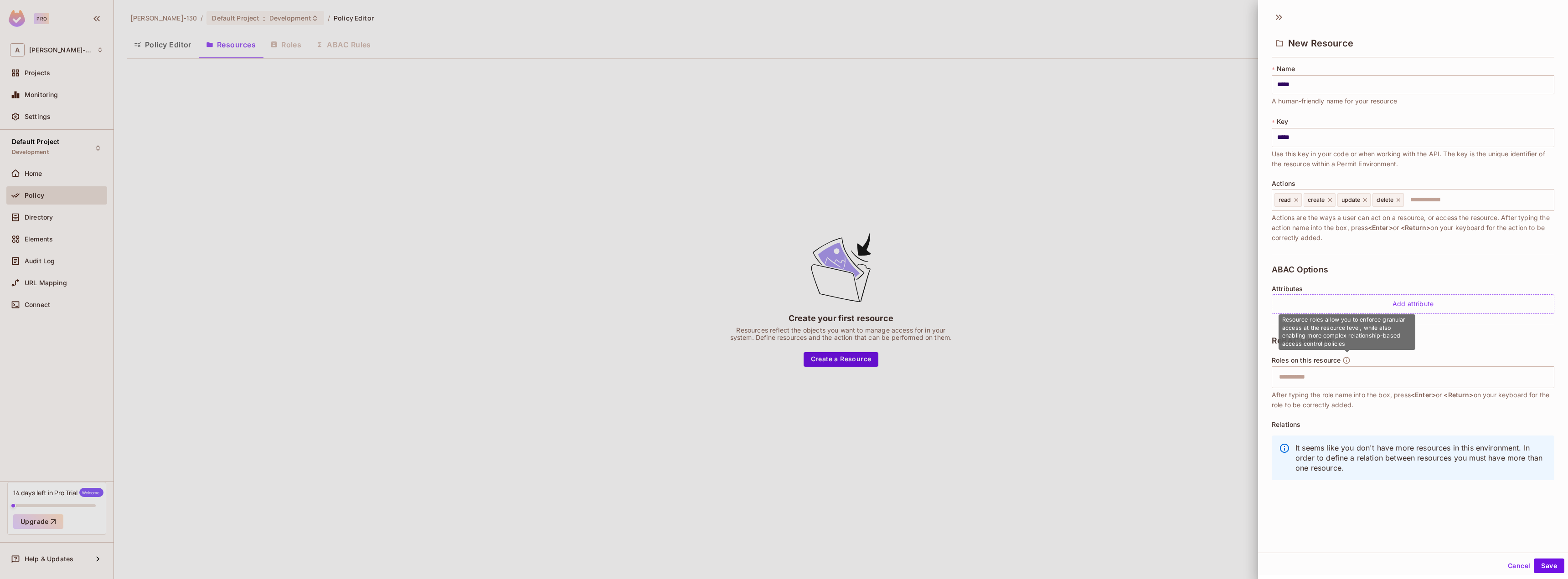
click at [1348, 361] on icon "button" at bounding box center [1346, 360] width 8 height 8
click at [1348, 362] on icon "button" at bounding box center [1346, 360] width 8 height 8
click at [291, 34] on div at bounding box center [784, 290] width 1568 height 579
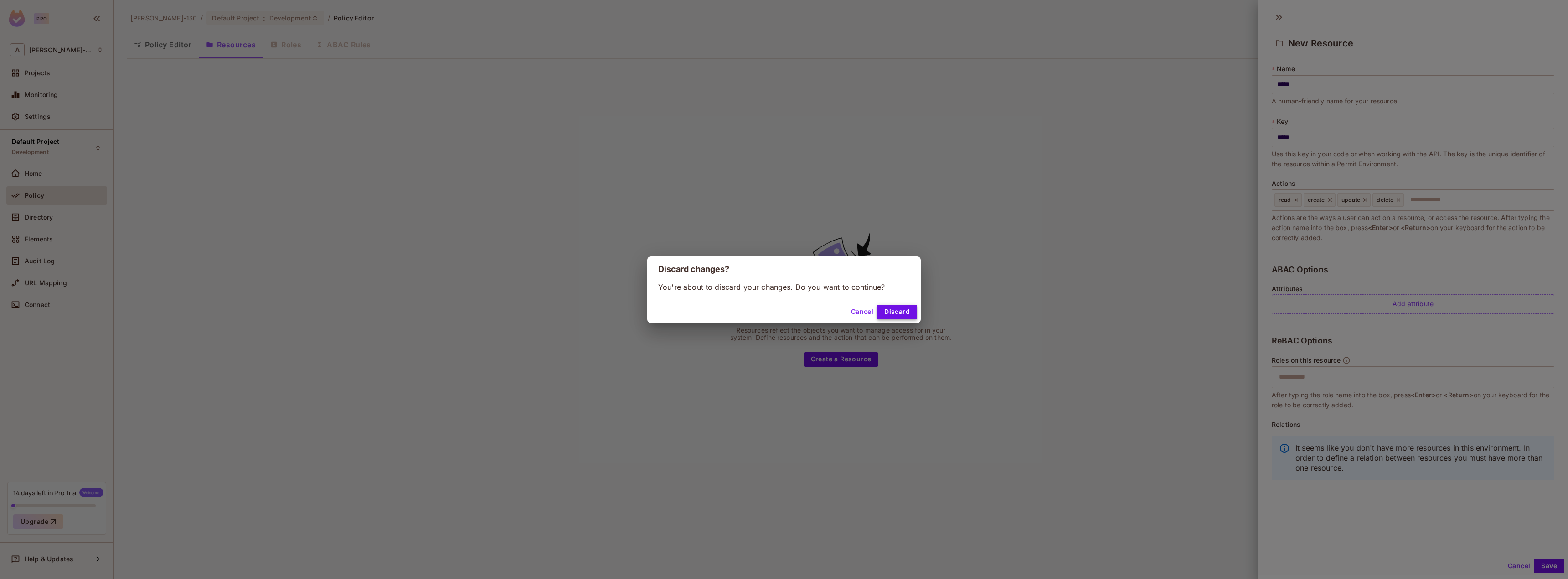
click at [904, 310] on button "Discard" at bounding box center [896, 312] width 40 height 15
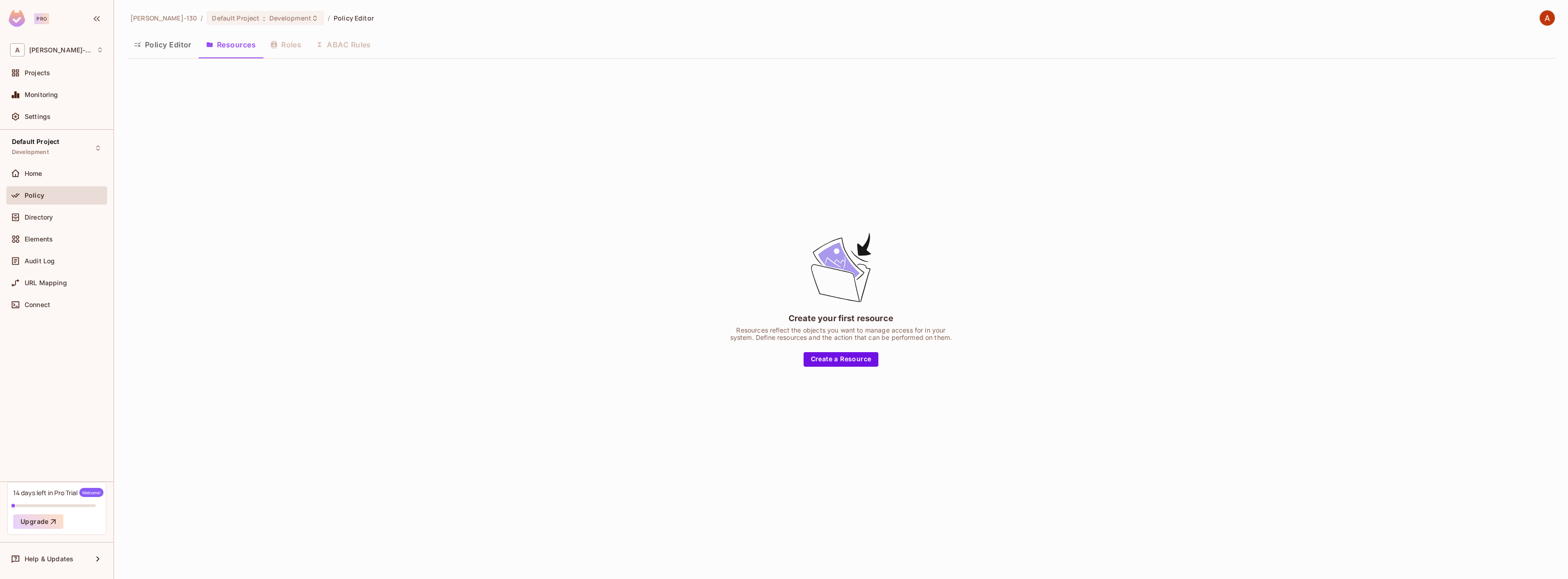
click at [294, 48] on div "Policy Editor Resources Roles ABAC Rules" at bounding box center [841, 45] width 1429 height 23
click at [31, 227] on div "Directory" at bounding box center [57, 219] width 101 height 22
click at [36, 223] on div "Directory" at bounding box center [57, 217] width 101 height 18
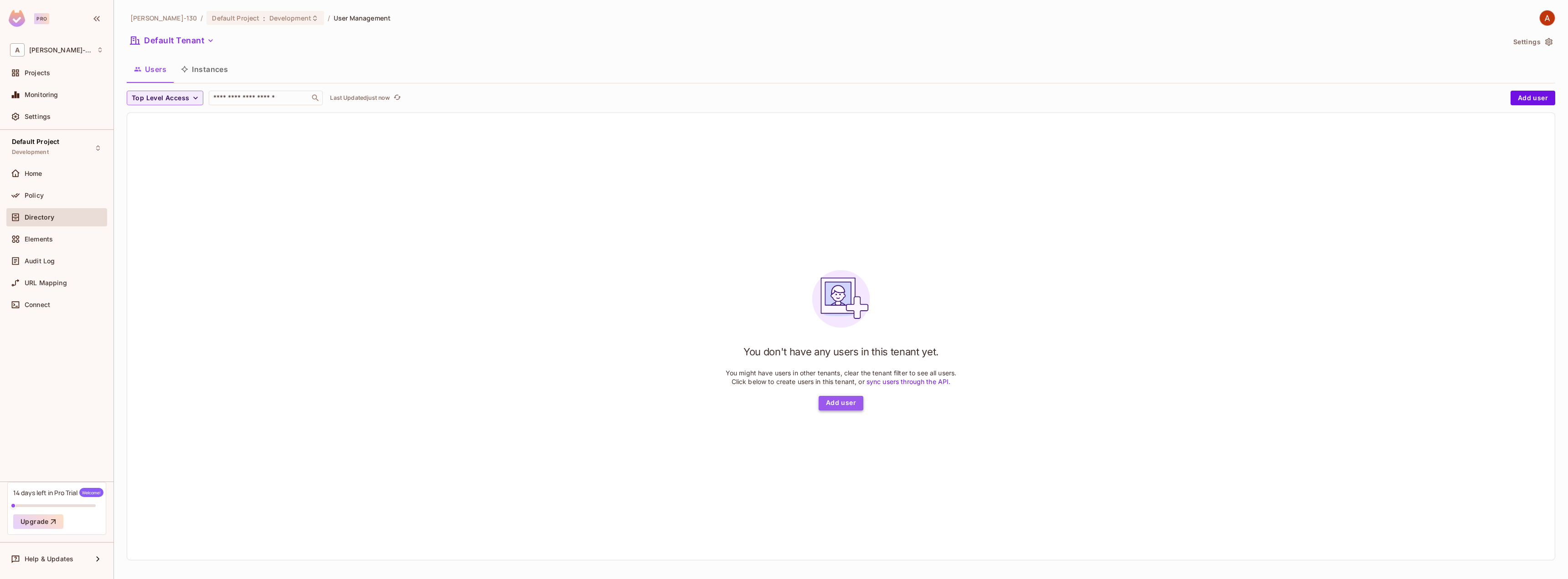
click at [845, 399] on button "Add user" at bounding box center [841, 403] width 45 height 15
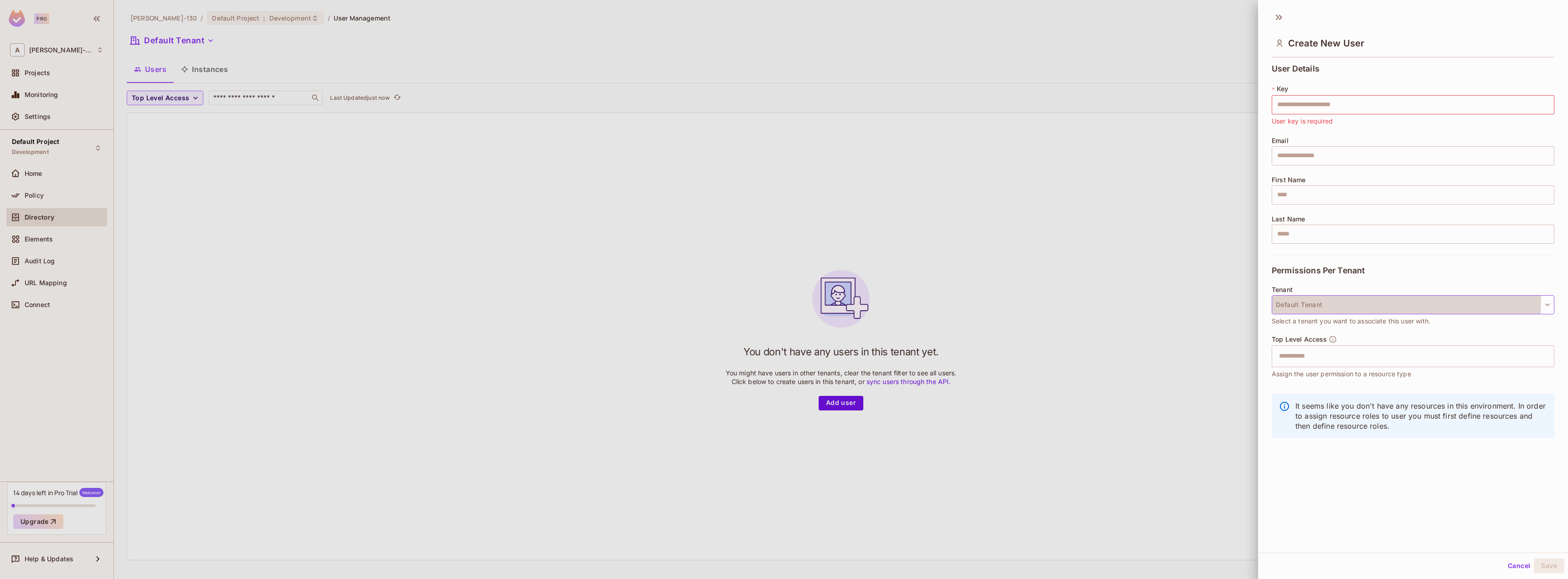
click at [1352, 299] on button "Default Tenant" at bounding box center [1413, 304] width 283 height 19
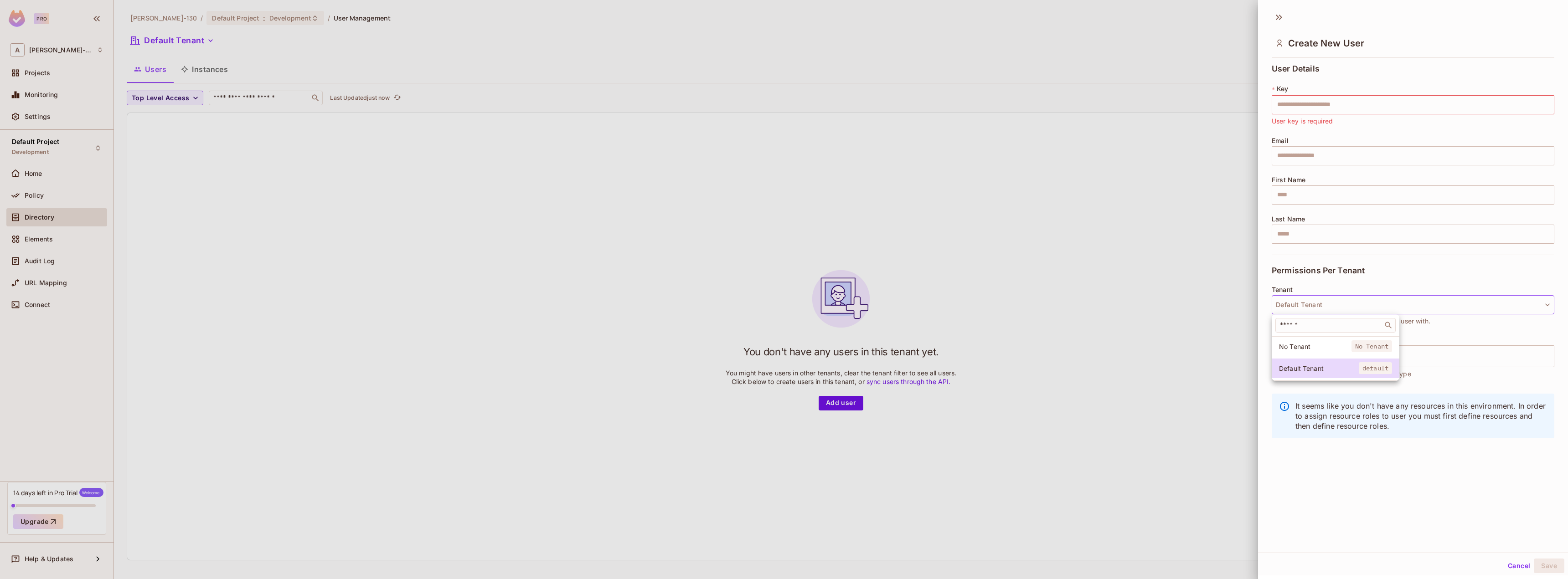
click at [1353, 299] on div at bounding box center [784, 290] width 1568 height 579
click at [1333, 339] on icon "button" at bounding box center [1333, 339] width 8 height 8
click at [223, 75] on div at bounding box center [784, 290] width 1568 height 579
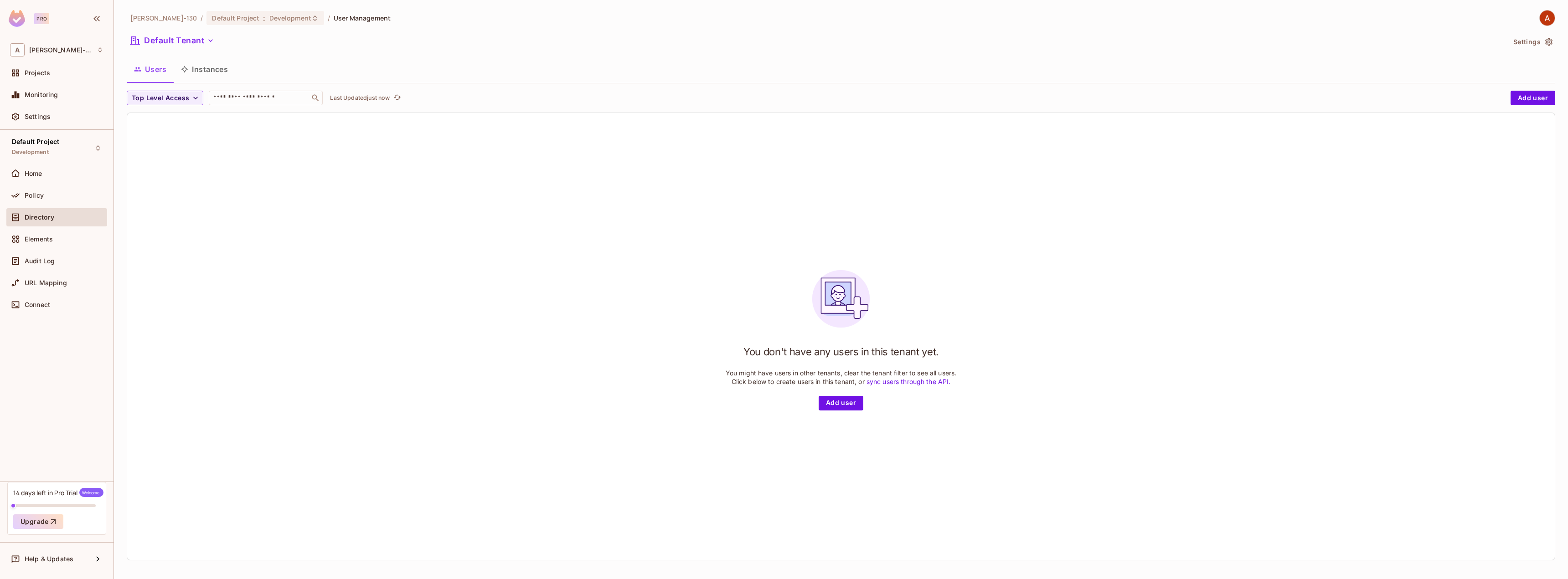
click at [222, 80] on button "Instances" at bounding box center [204, 69] width 62 height 23
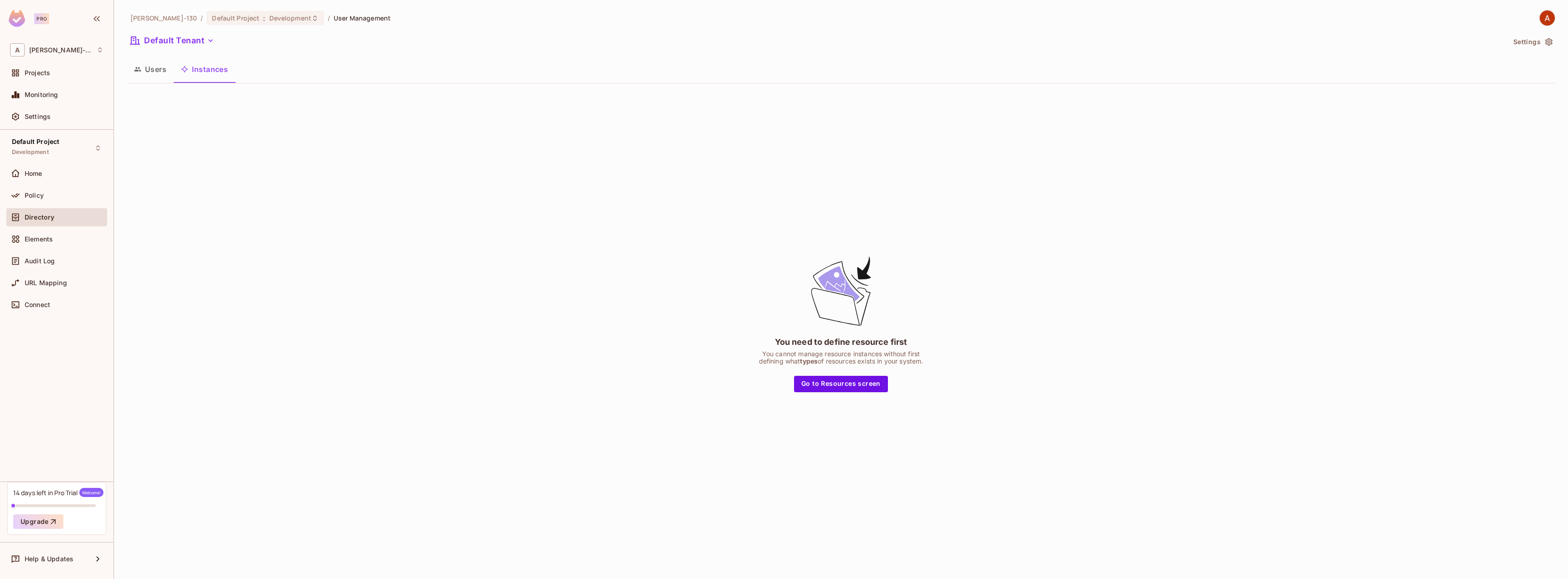
click at [157, 67] on button "Users" at bounding box center [150, 69] width 47 height 23
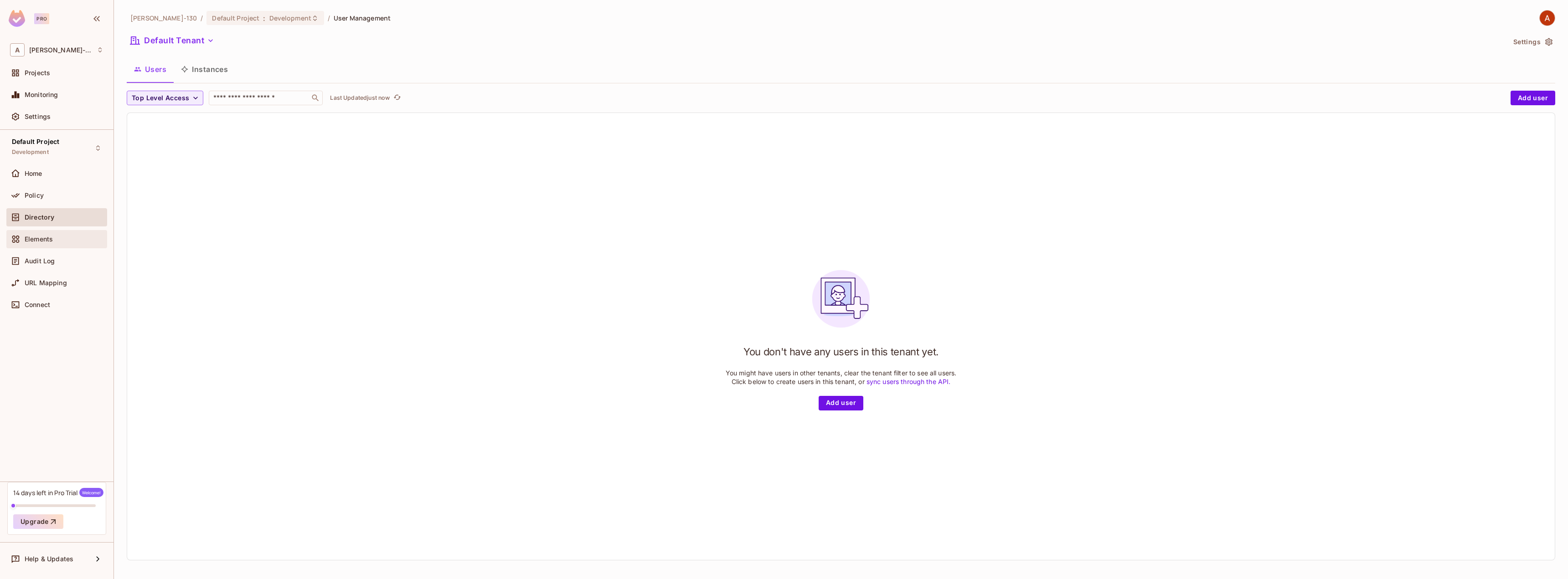
click at [54, 233] on div "Elements" at bounding box center [57, 239] width 101 height 18
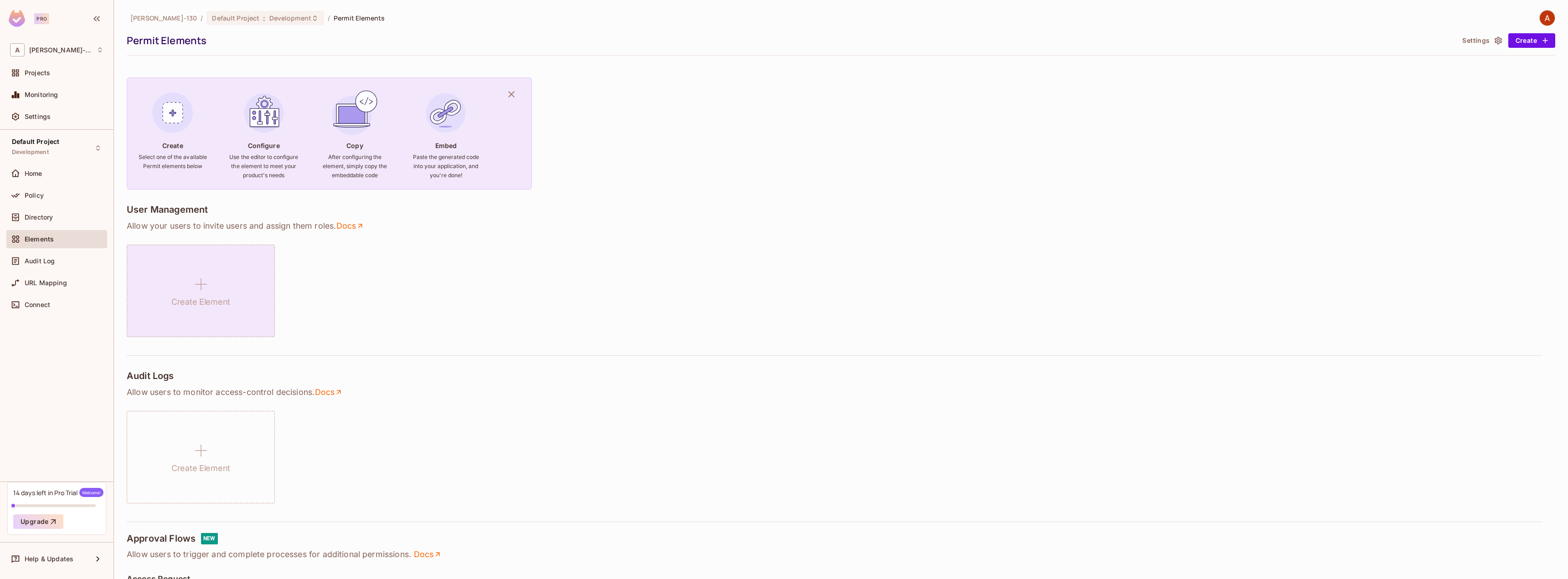
click at [246, 252] on div "Create Element" at bounding box center [201, 291] width 148 height 92
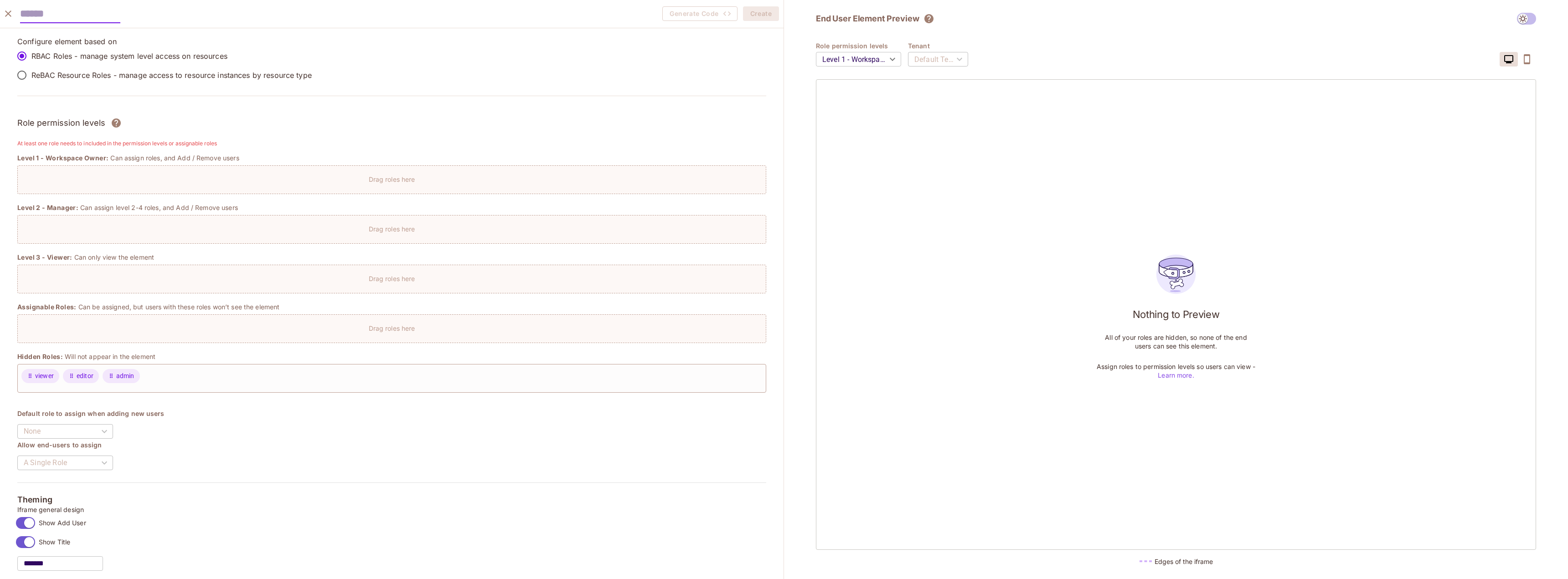
click at [329, 155] on div "Level 1 - Workspace Owner: Can assign roles, and Add / Remove users" at bounding box center [392, 158] width 749 height 9
click at [190, 74] on p "ReBAC Resource Roles - manage access to resource instances by resource type" at bounding box center [171, 75] width 281 height 10
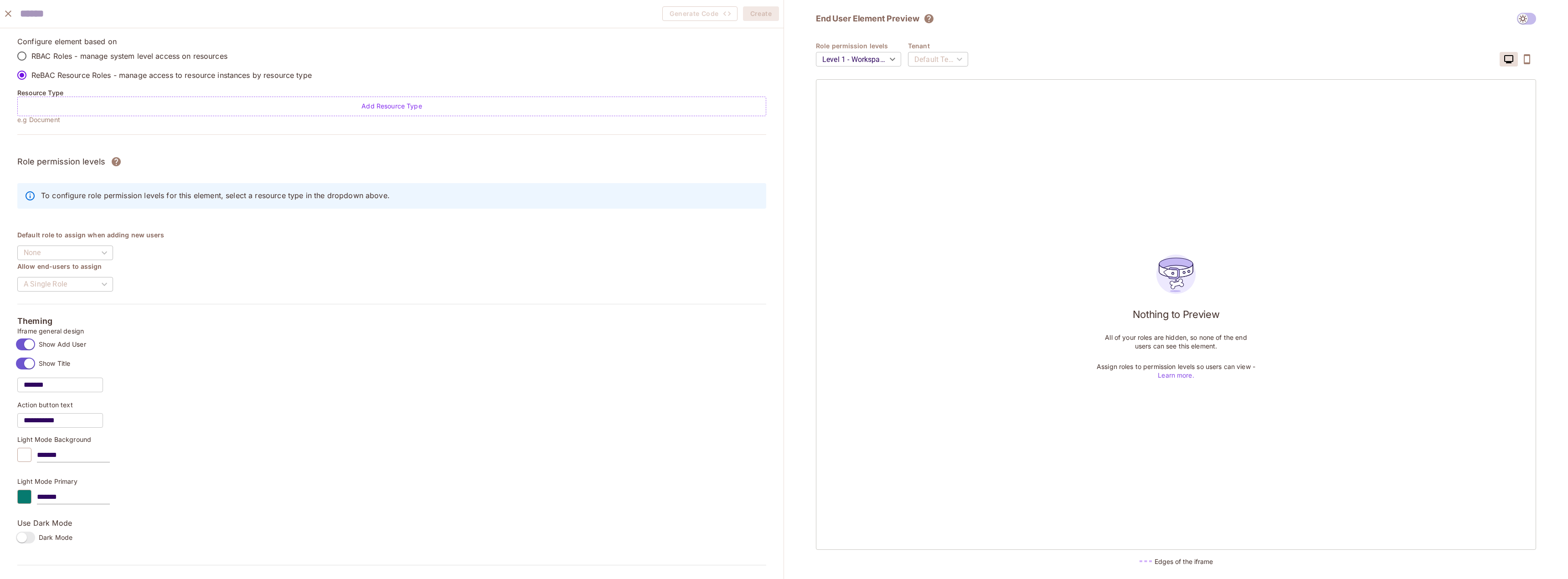
click at [185, 48] on label "RBAC Roles - manage system level access on resources" at bounding box center [162, 55] width 299 height 19
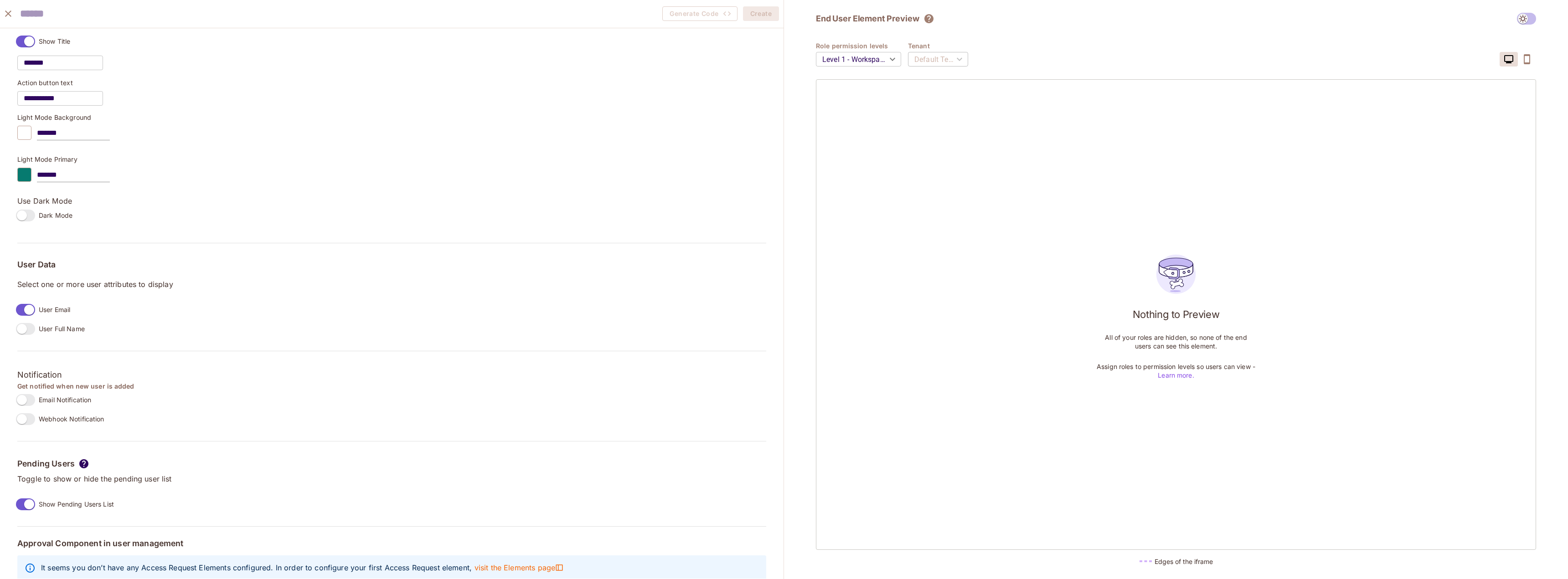
scroll to position [478, 0]
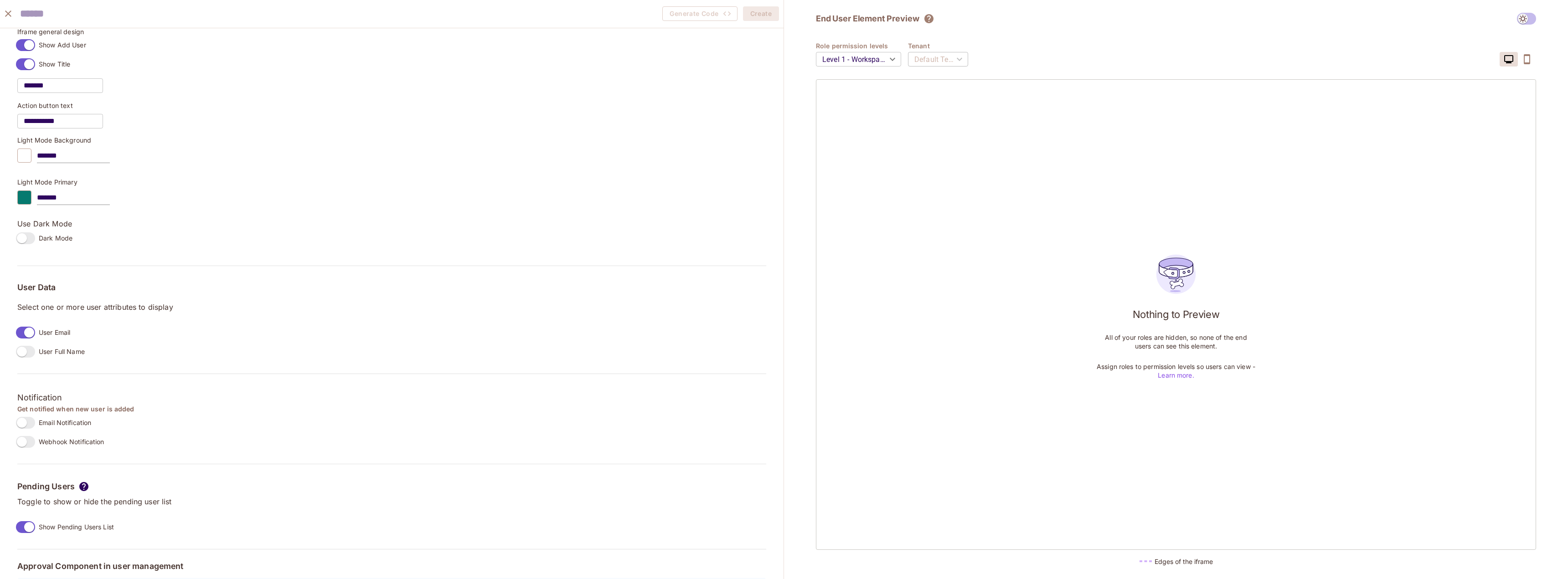
click at [859, 61] on body "Pro A Adrian-130 Projects Monitoring Settings Default Project Development Home …" at bounding box center [784, 290] width 1568 height 579
click at [8, 11] on div at bounding box center [784, 290] width 1568 height 579
click at [8, 11] on icon "close" at bounding box center [8, 14] width 11 height 11
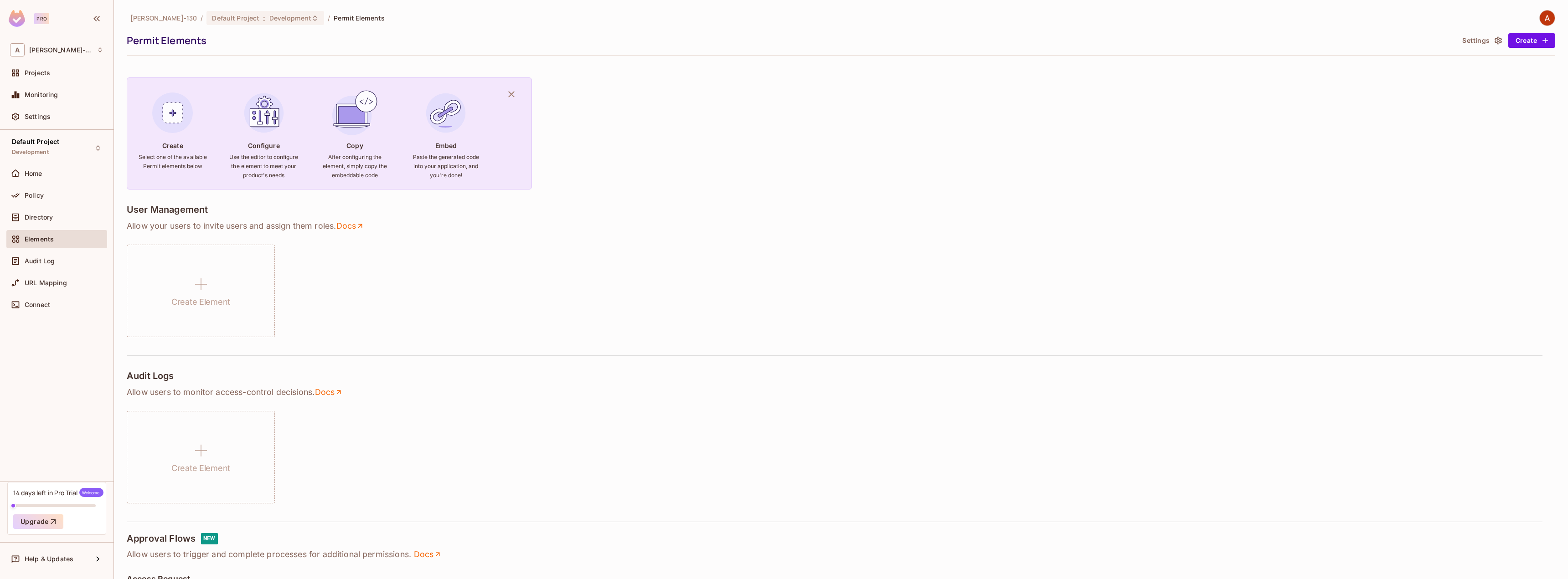
drag, startPoint x: 17, startPoint y: 15, endPoint x: 735, endPoint y: 194, distance: 740.0
click at [742, 194] on div "Create Select one of the available Permit elements below Configure Use the edit…" at bounding box center [841, 539] width 1429 height 952
click at [74, 145] on div "Default Project Development" at bounding box center [57, 148] width 101 height 25
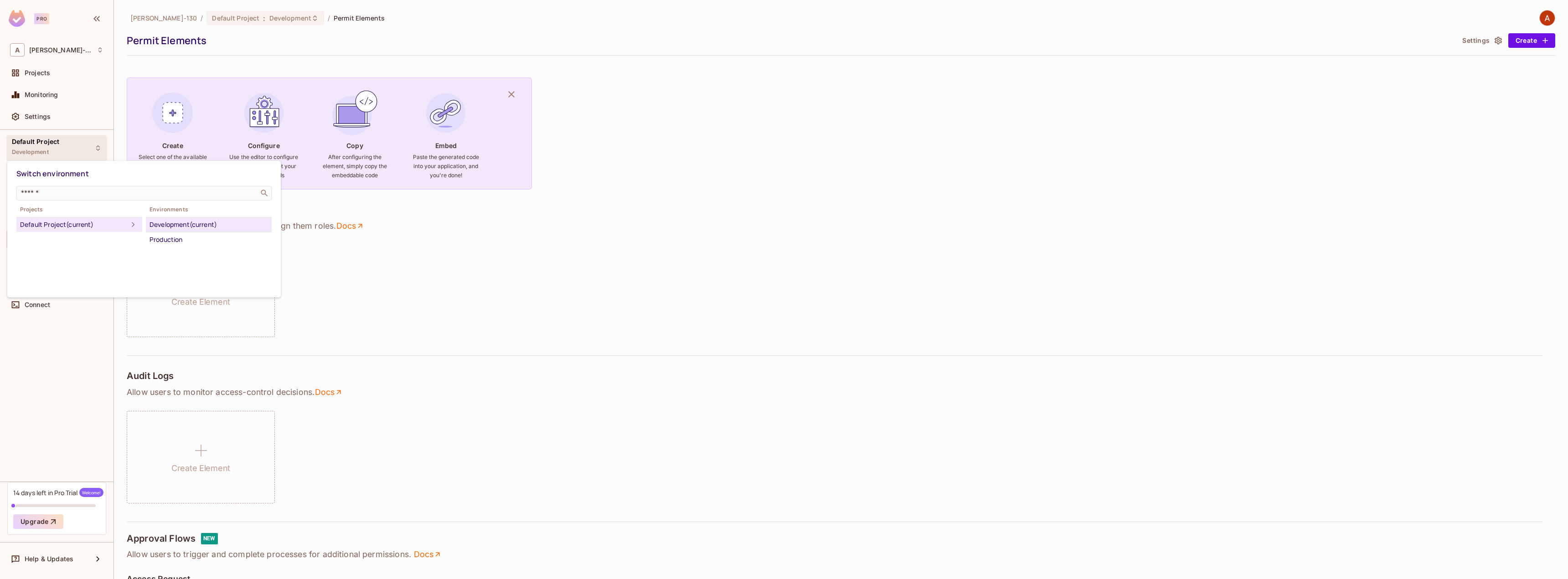
click at [17, 16] on div at bounding box center [784, 290] width 1568 height 579
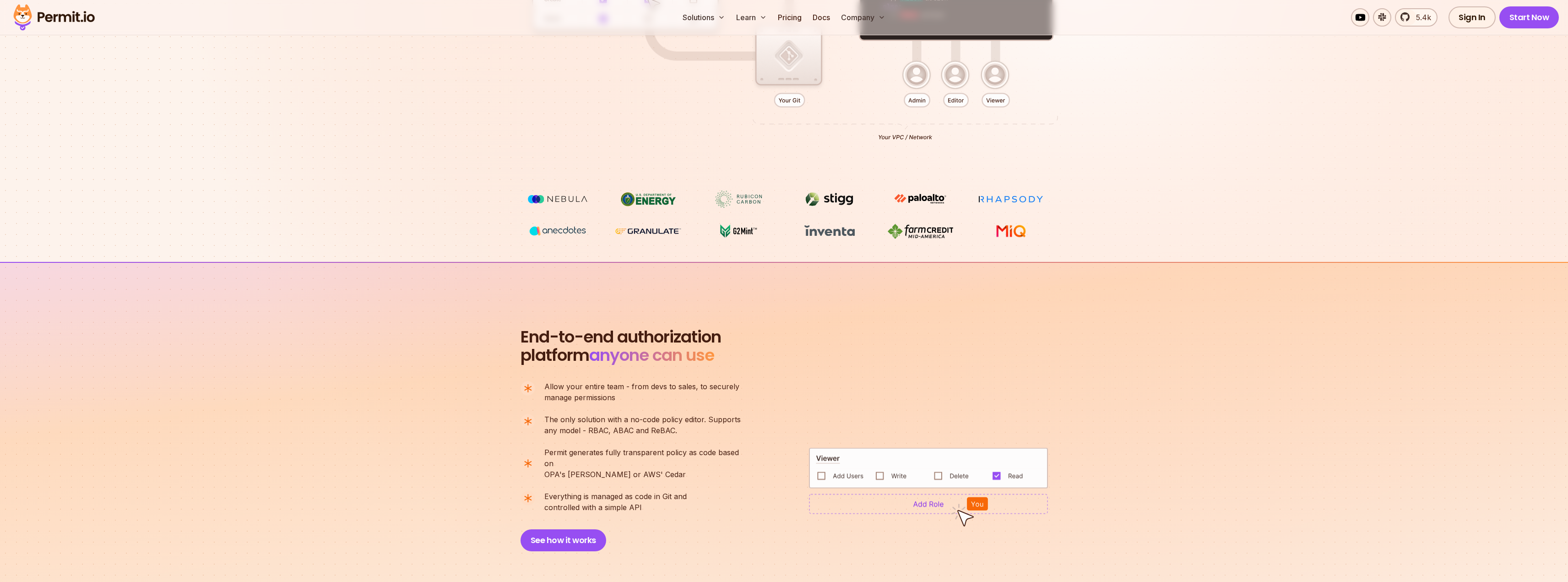
scroll to position [595, 0]
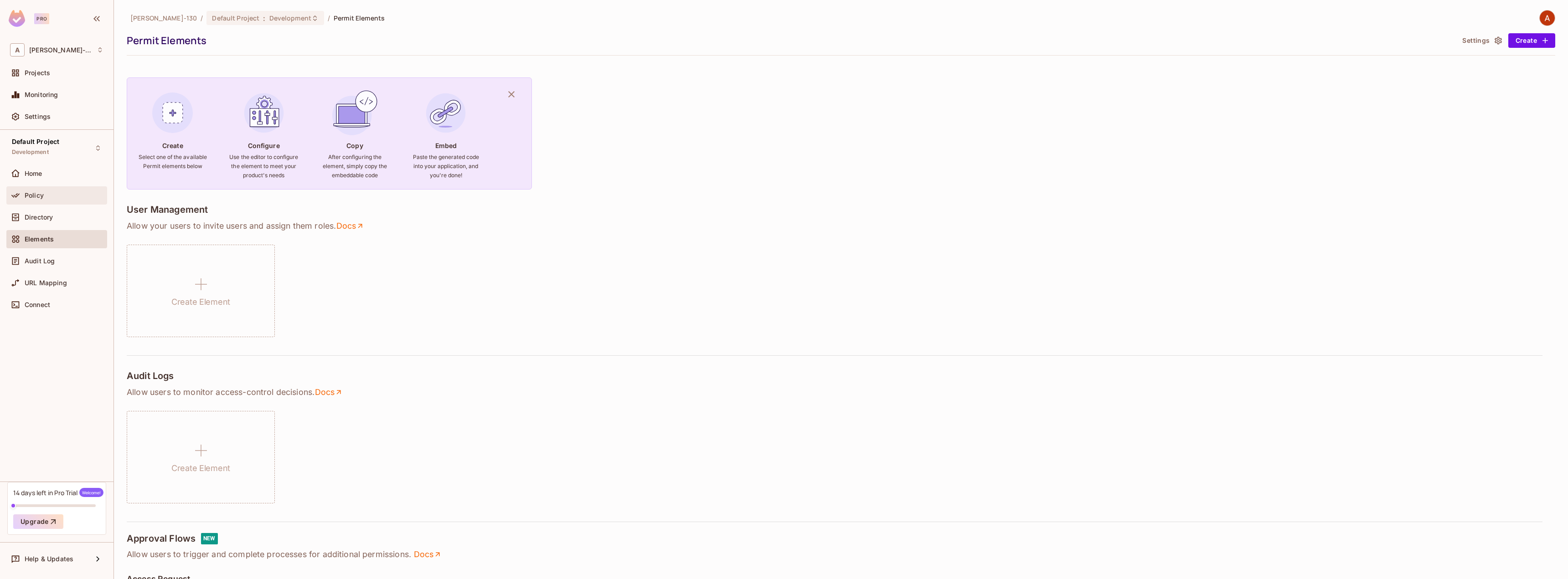
click at [22, 189] on div "Policy" at bounding box center [57, 195] width 101 height 18
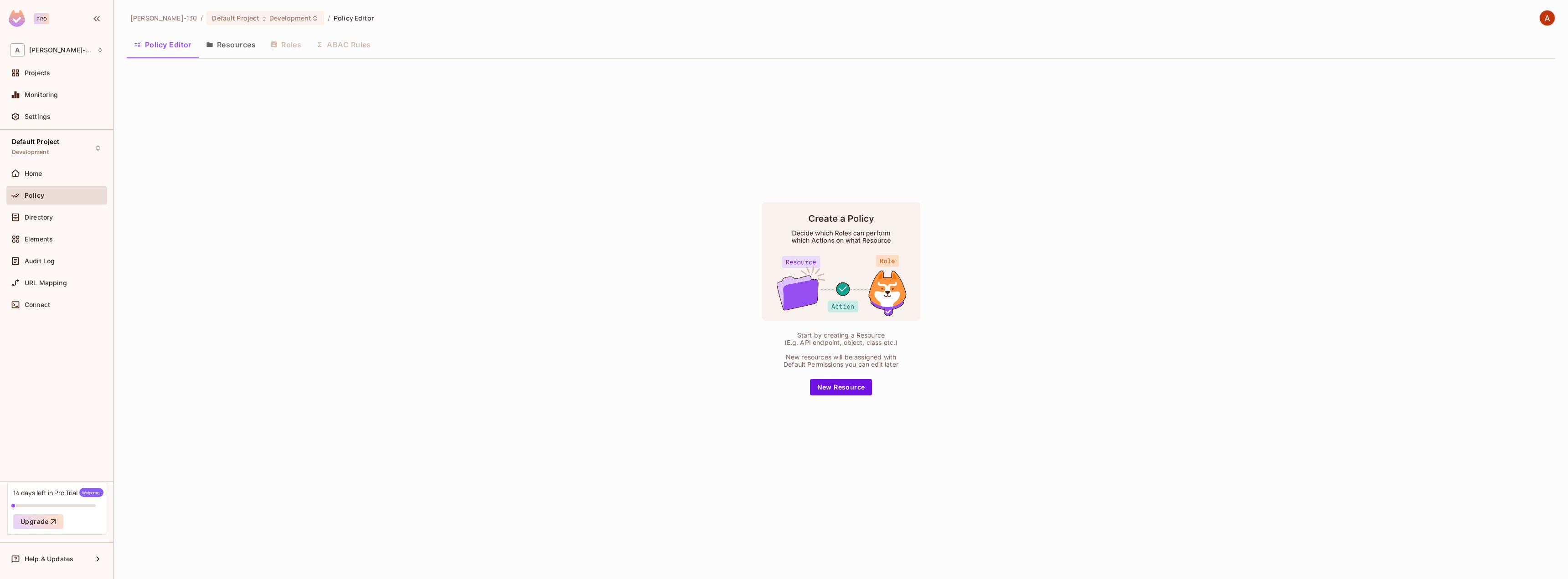
click at [847, 396] on div "Start by creating a Resource (E.g. API endpoint, object, class etc.) New resour…" at bounding box center [841, 298] width 1429 height 465
click at [845, 389] on button "New Resource" at bounding box center [841, 387] width 62 height 16
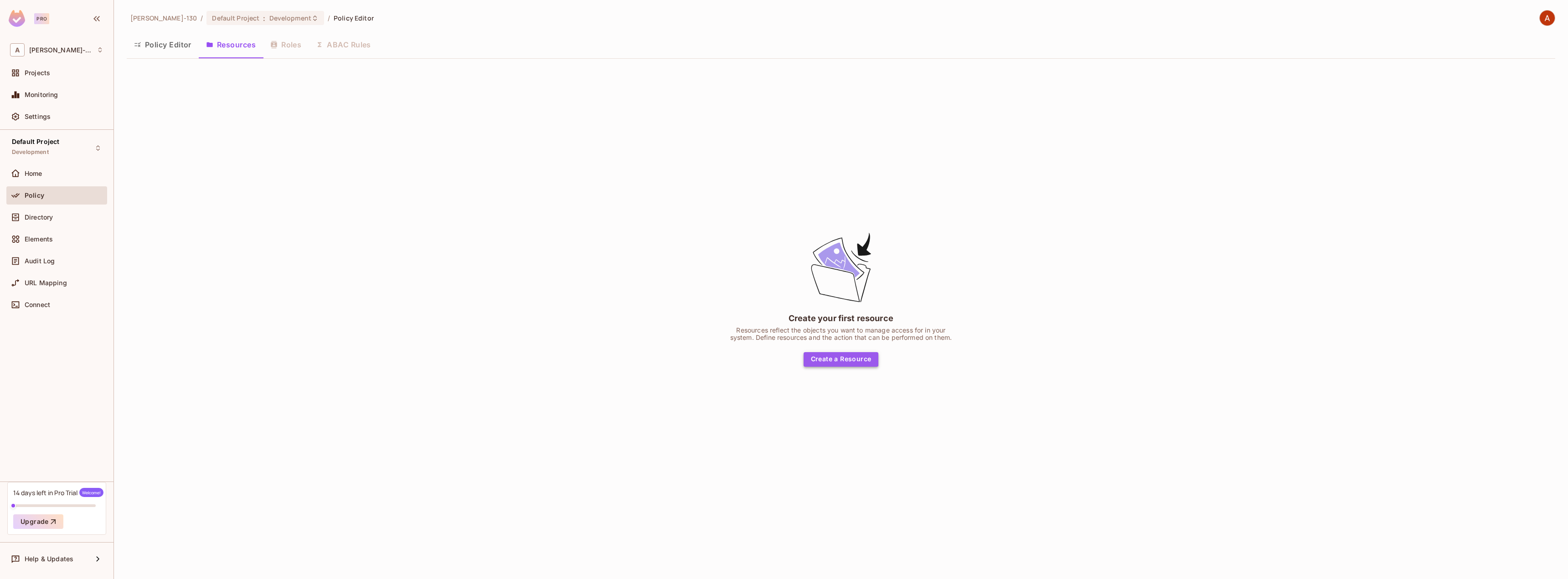
click at [838, 359] on button "Create a Resource" at bounding box center [840, 359] width 75 height 15
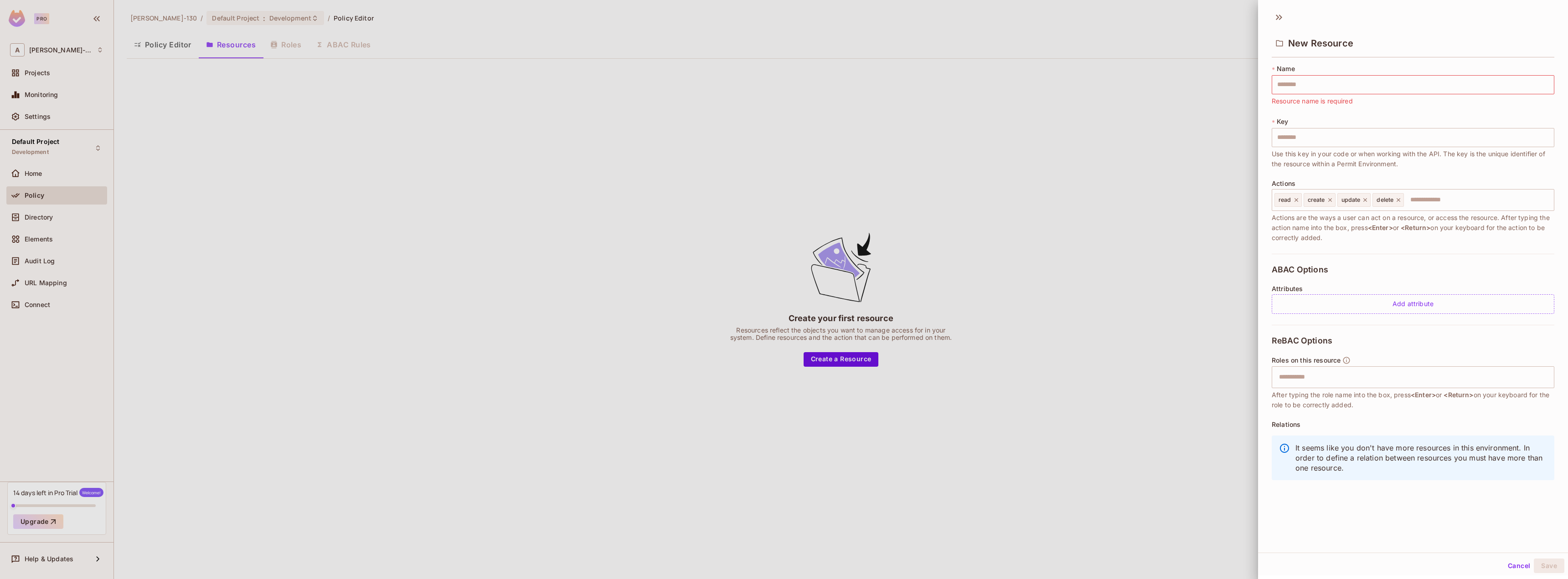
drag, startPoint x: 743, startPoint y: 96, endPoint x: 510, endPoint y: 83, distance: 233.4
click at [742, 96] on div at bounding box center [784, 290] width 1568 height 579
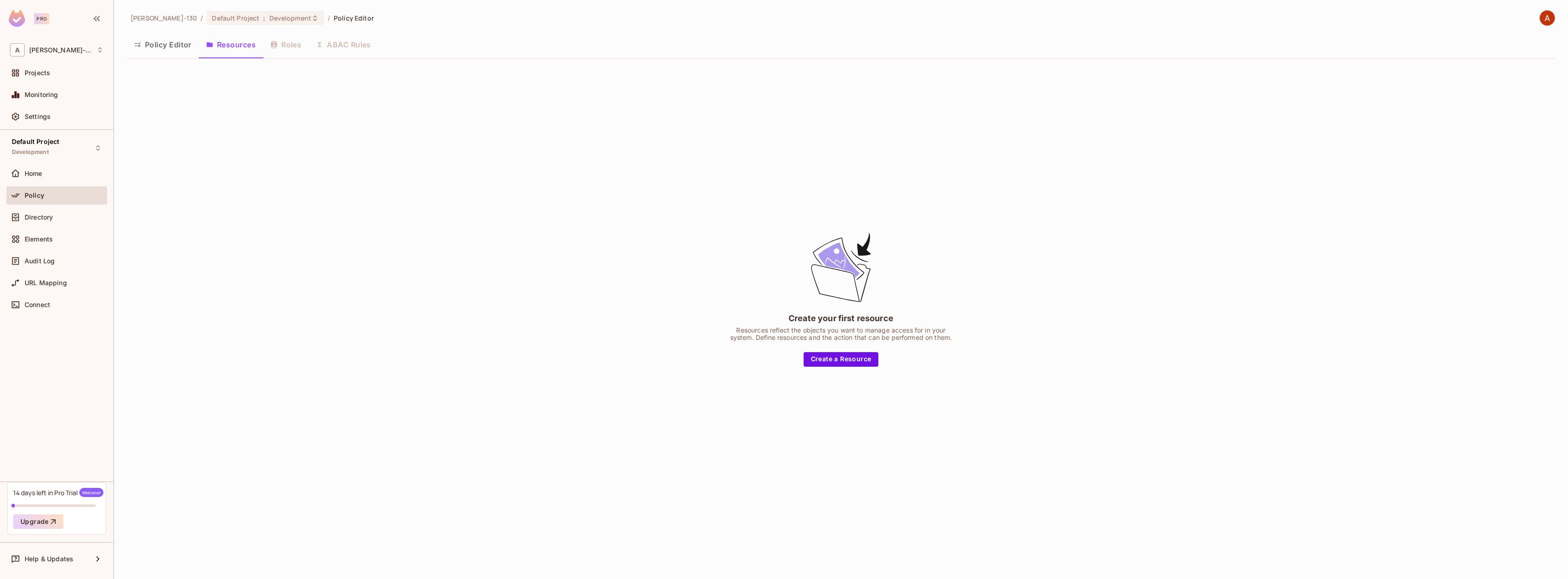
click at [155, 41] on button "Policy Editor" at bounding box center [162, 45] width 72 height 23
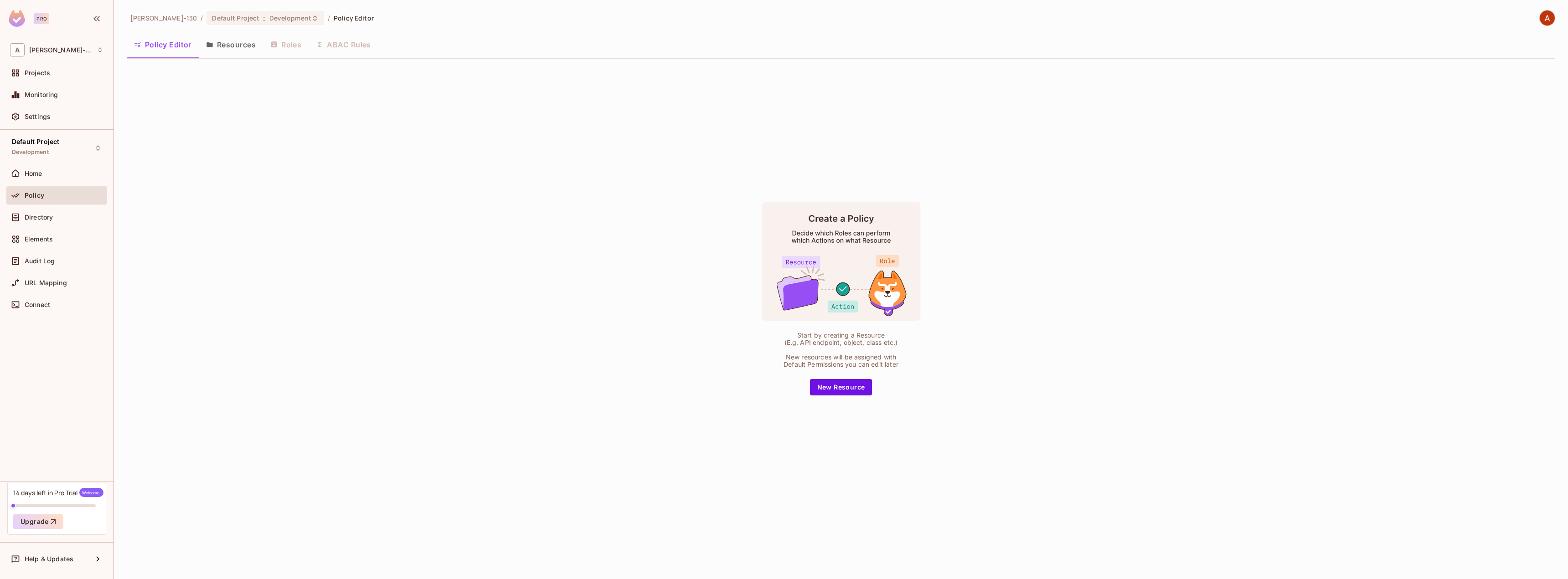
click at [295, 44] on div "Policy Editor Resources Roles ABAC Rules" at bounding box center [841, 45] width 1429 height 23
click at [243, 45] on button "Resources" at bounding box center [231, 45] width 64 height 23
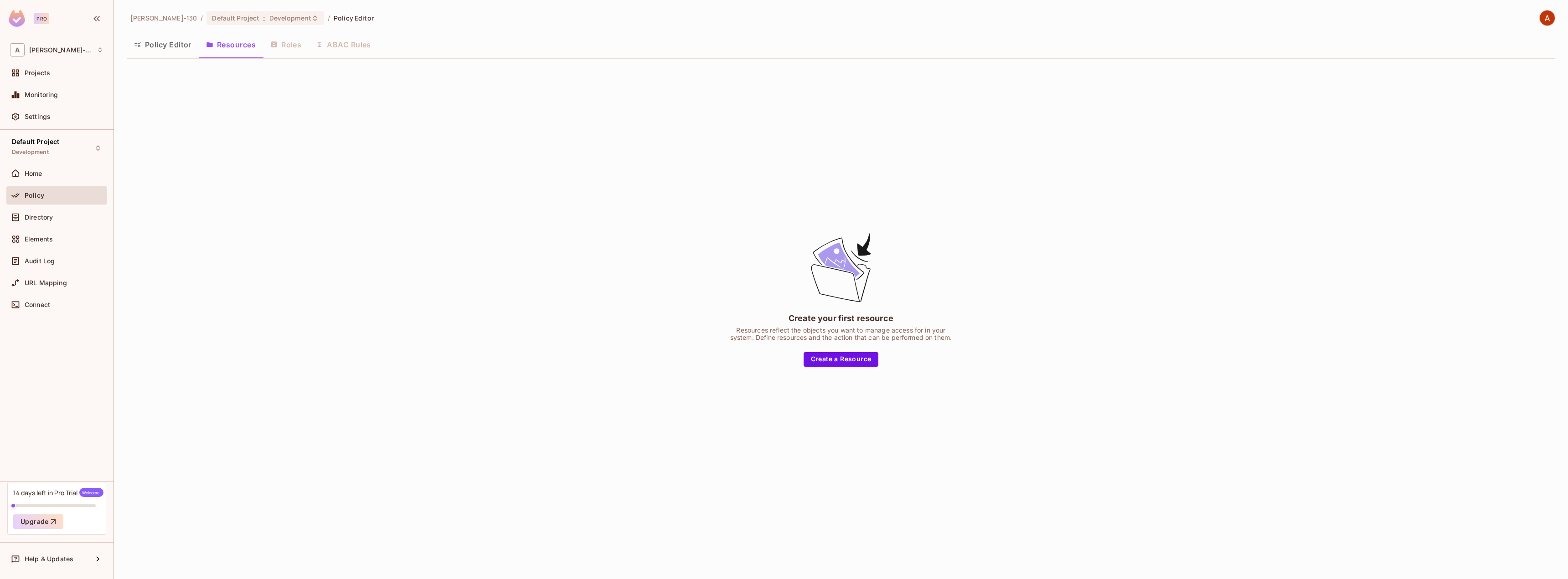
click at [839, 372] on div "Create your first resource Resources reflect the objects you want to manage acc…" at bounding box center [841, 298] width 1429 height 465
click at [839, 362] on button "Create a Resource" at bounding box center [840, 359] width 75 height 15
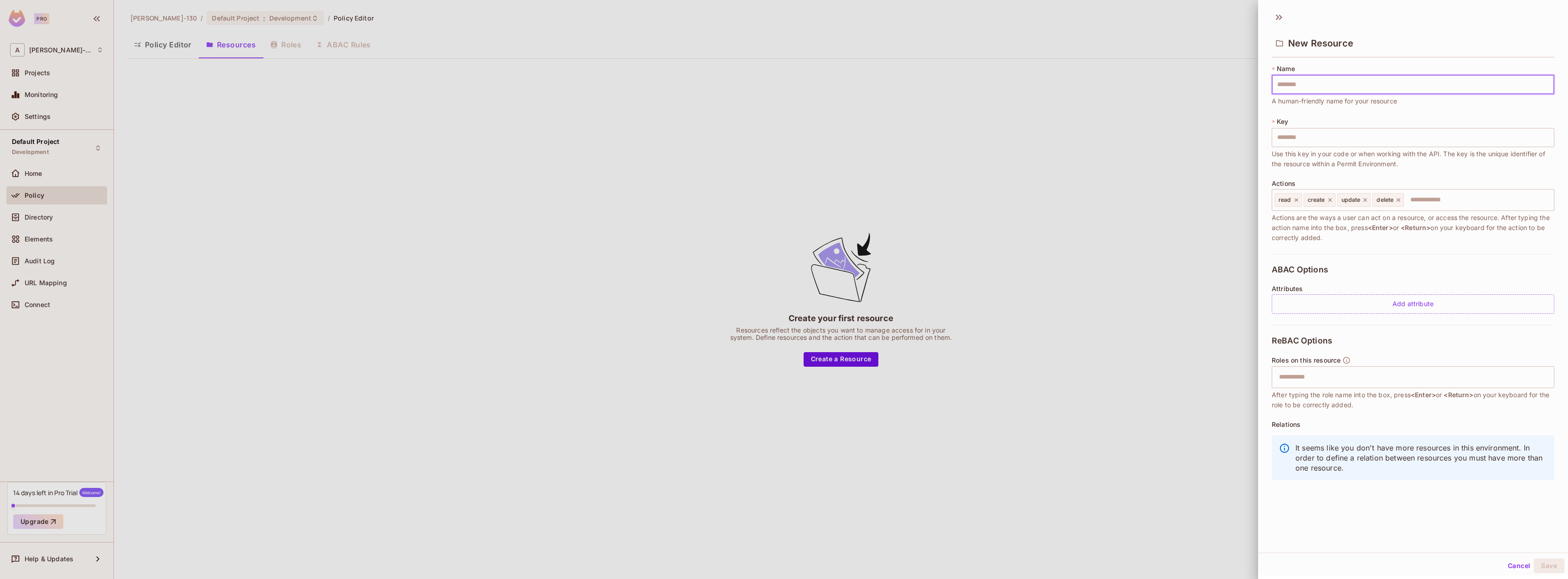
type input "*"
type input "**"
type input "***"
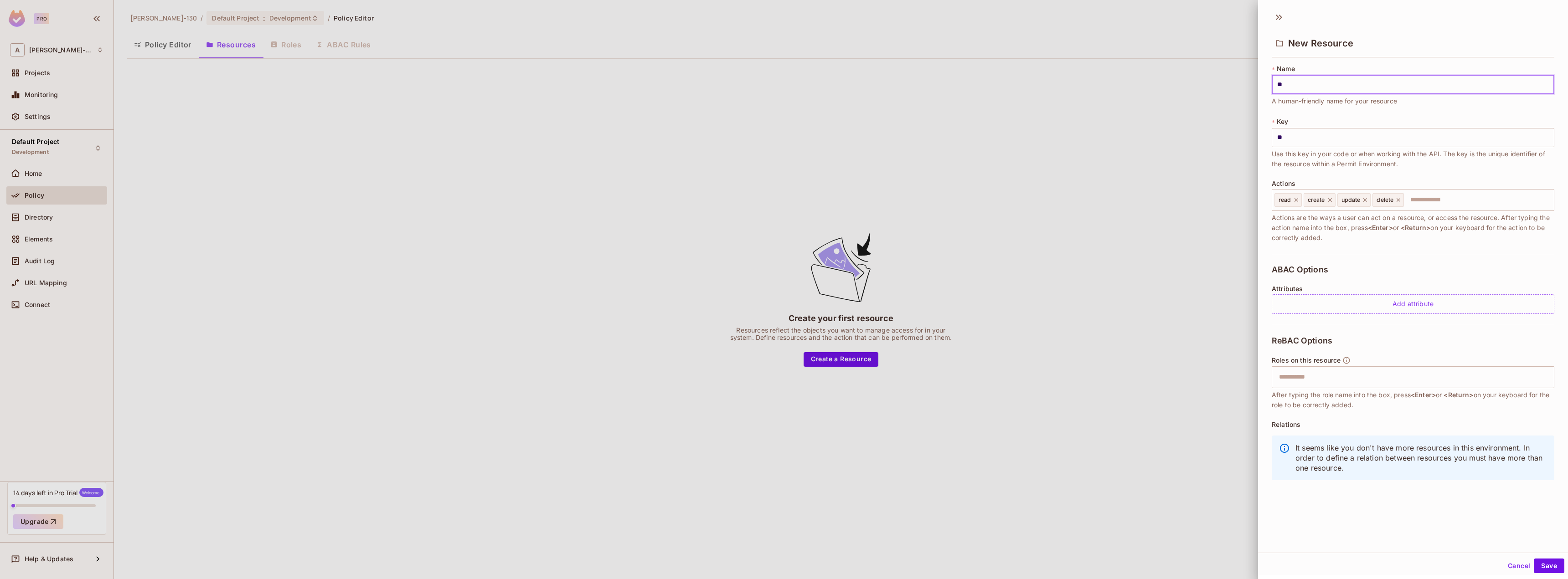
type input "***"
type input "****"
click at [1295, 381] on input "text" at bounding box center [1411, 377] width 276 height 18
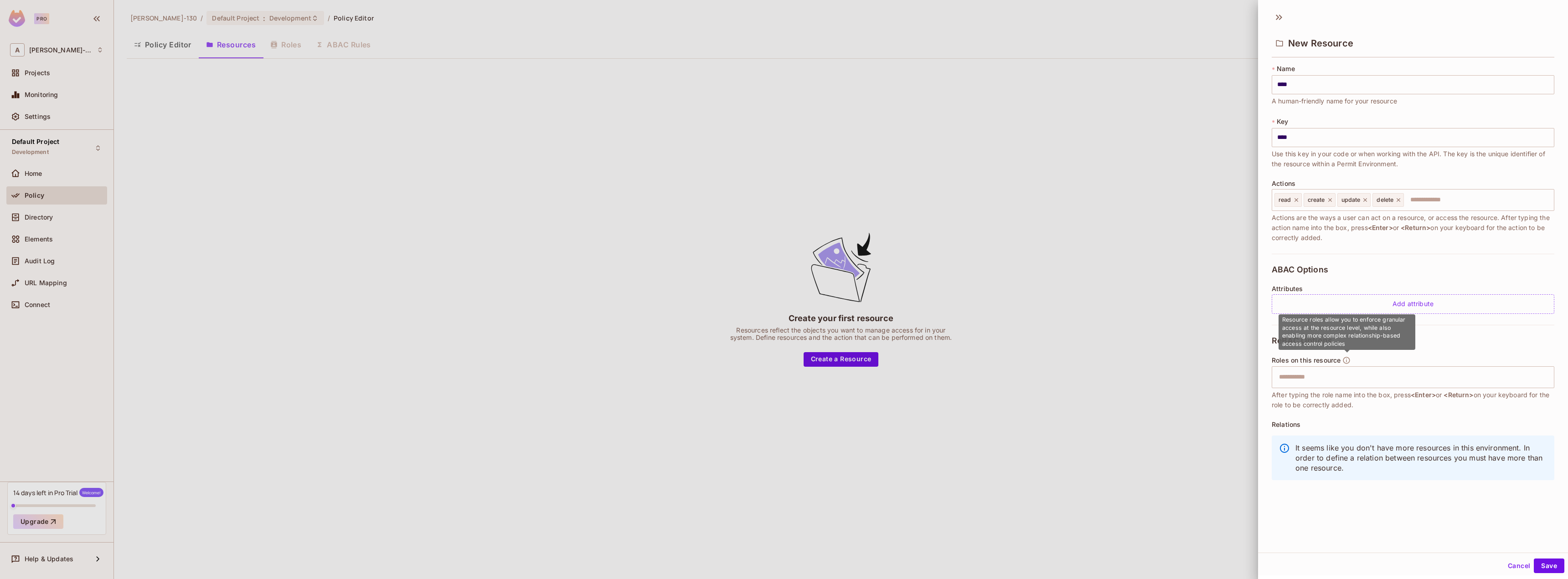
click at [1348, 361] on icon "button" at bounding box center [1346, 360] width 8 height 8
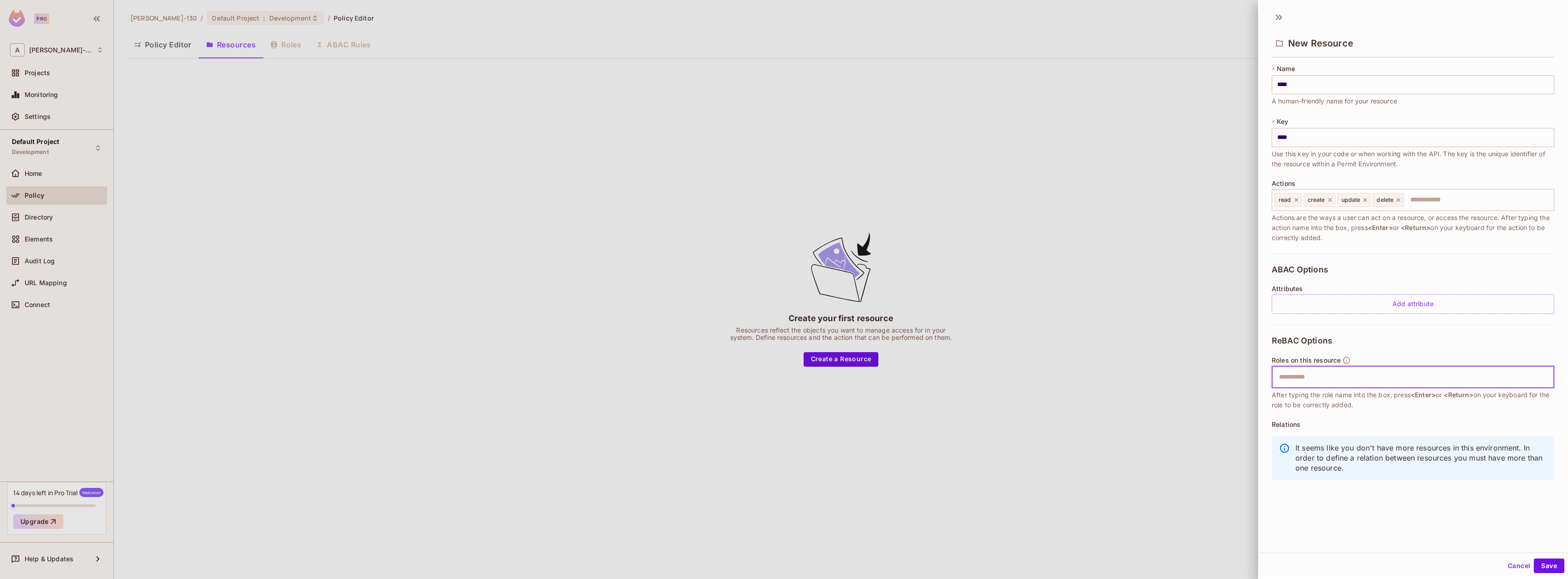
click at [1362, 376] on input "text" at bounding box center [1411, 377] width 276 height 18
click at [1544, 564] on button "Save" at bounding box center [1549, 566] width 31 height 15
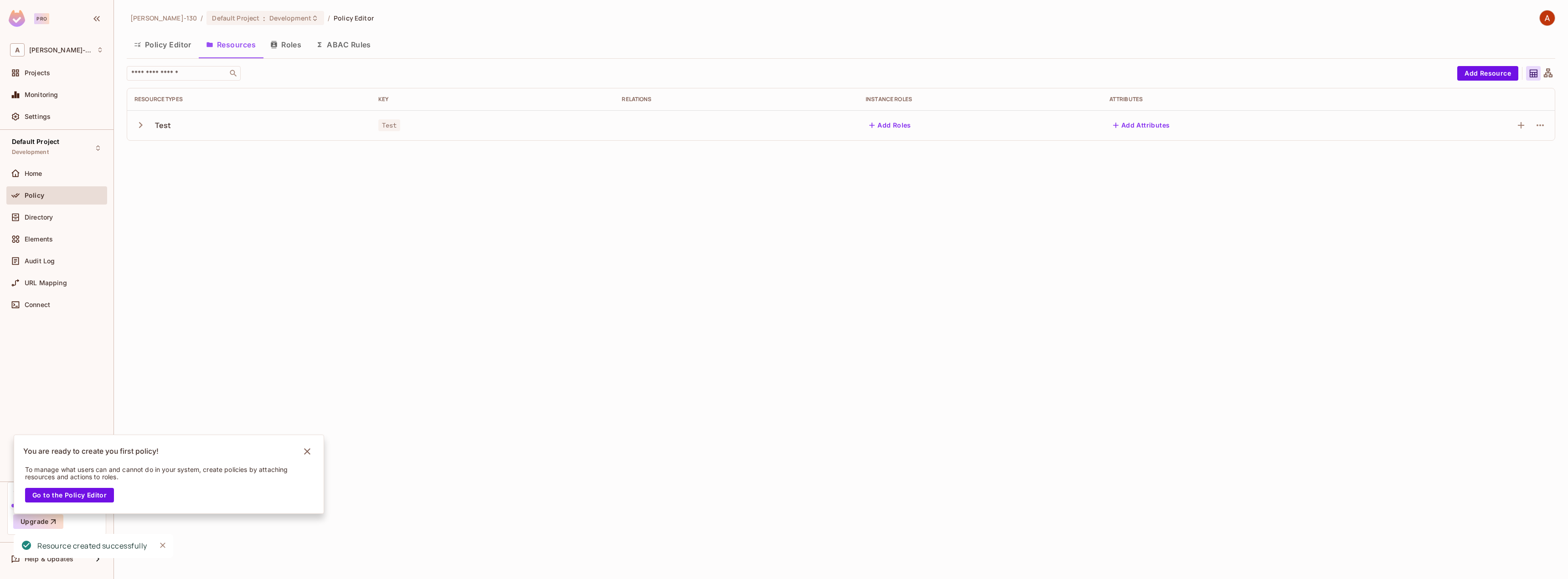
click at [285, 43] on button "Roles" at bounding box center [285, 45] width 45 height 23
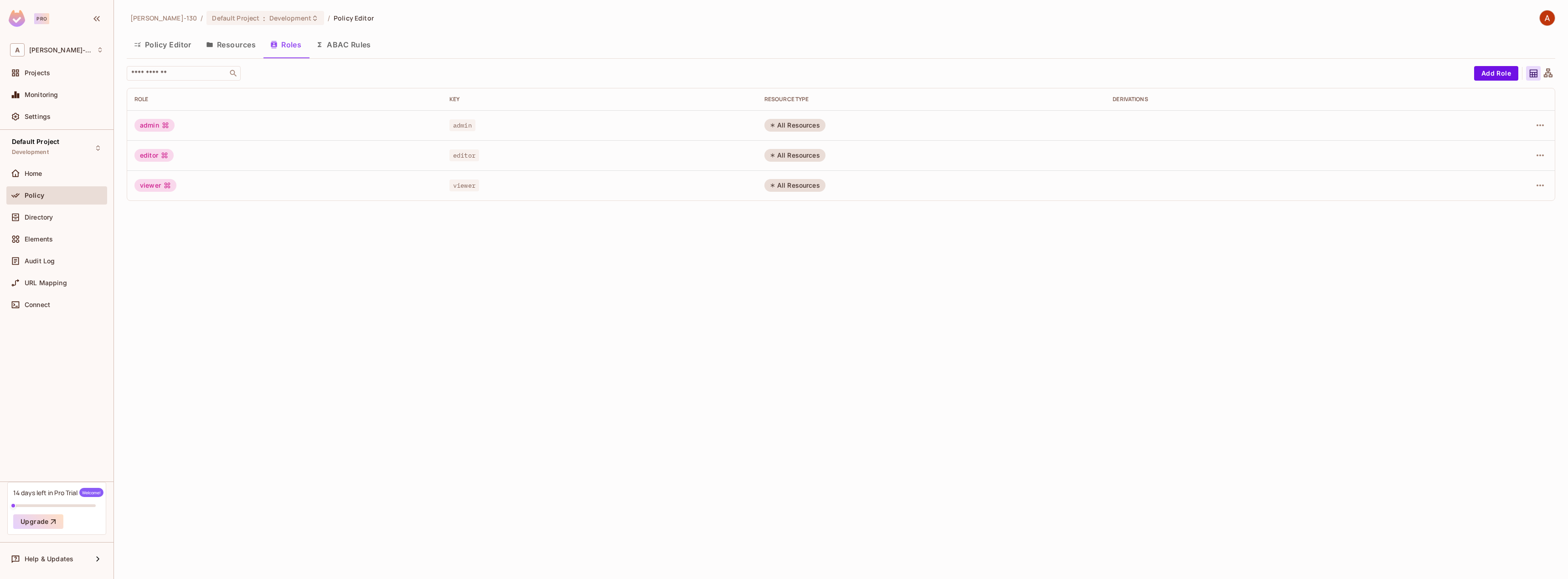
click at [163, 156] on icon at bounding box center [164, 155] width 6 height 6
click at [1546, 124] on button "button" at bounding box center [1540, 125] width 15 height 15
click at [1508, 145] on div "Edit Role" at bounding box center [1499, 146] width 27 height 9
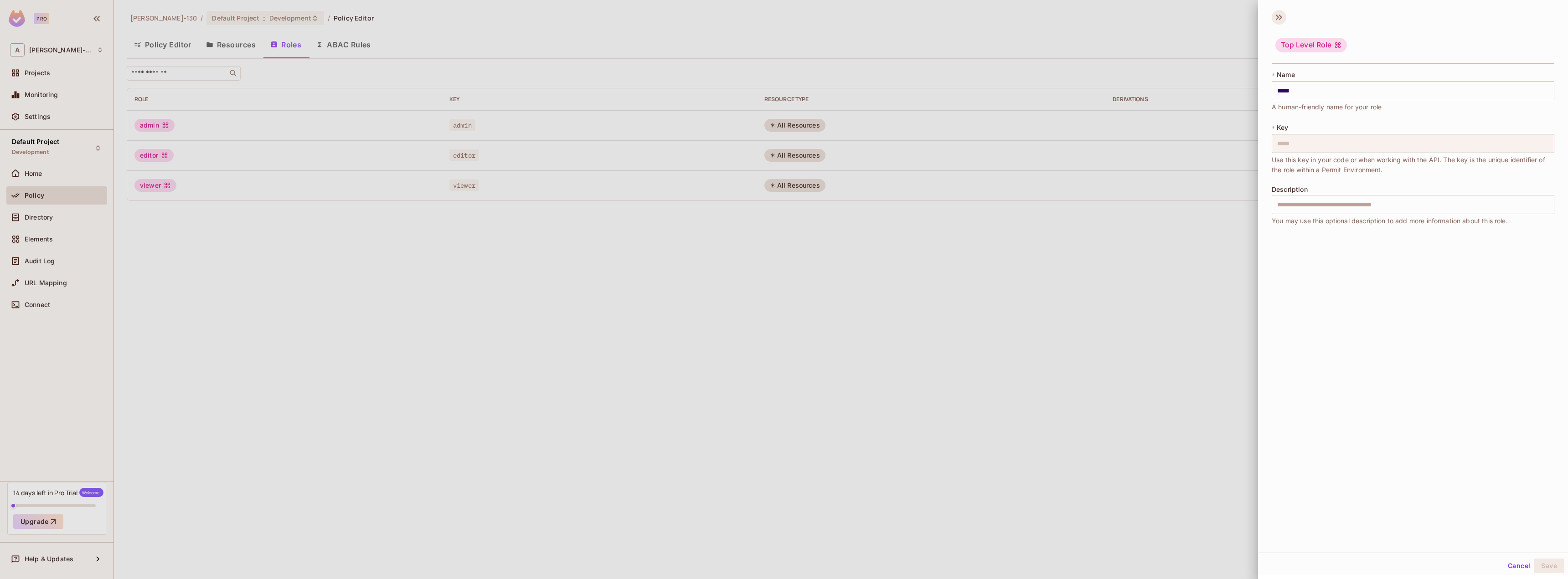
click at [1278, 17] on icon at bounding box center [1277, 17] width 3 height 6
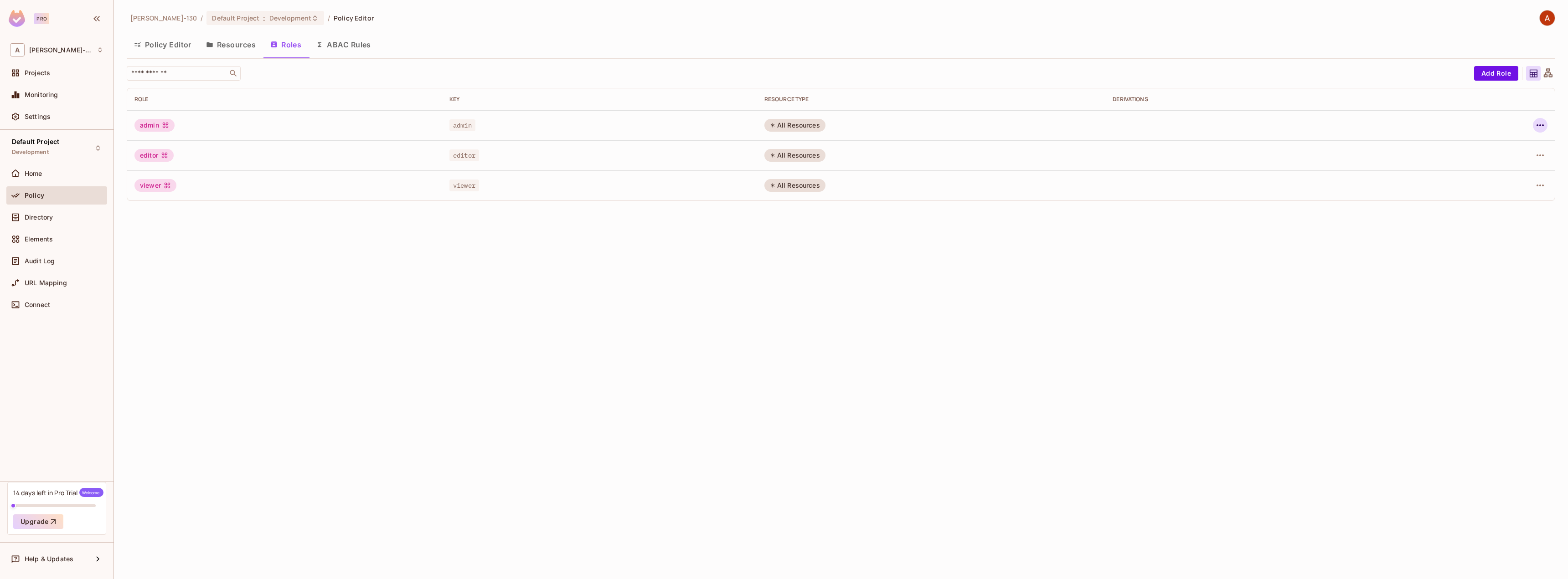
click at [1537, 123] on icon "button" at bounding box center [1540, 125] width 11 height 11
click at [1497, 168] on div "Edit Attributes" at bounding box center [1509, 166] width 45 height 9
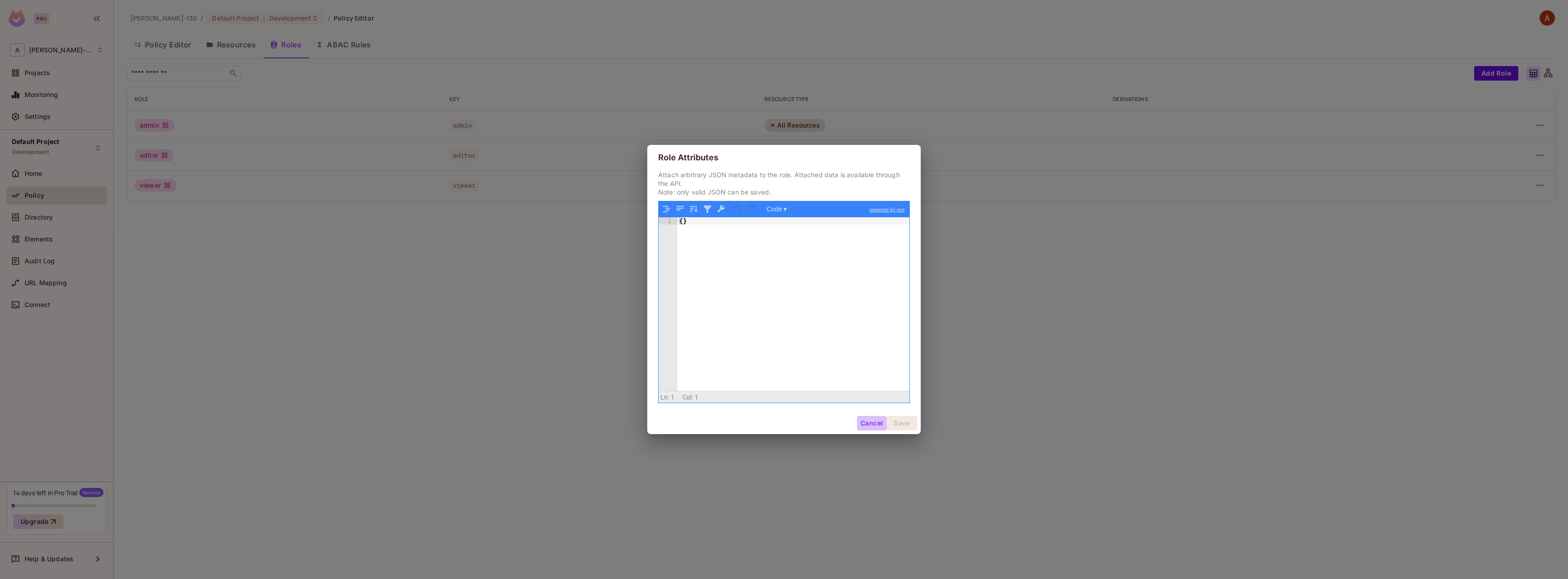
click at [875, 422] on button "Cancel" at bounding box center [872, 423] width 29 height 15
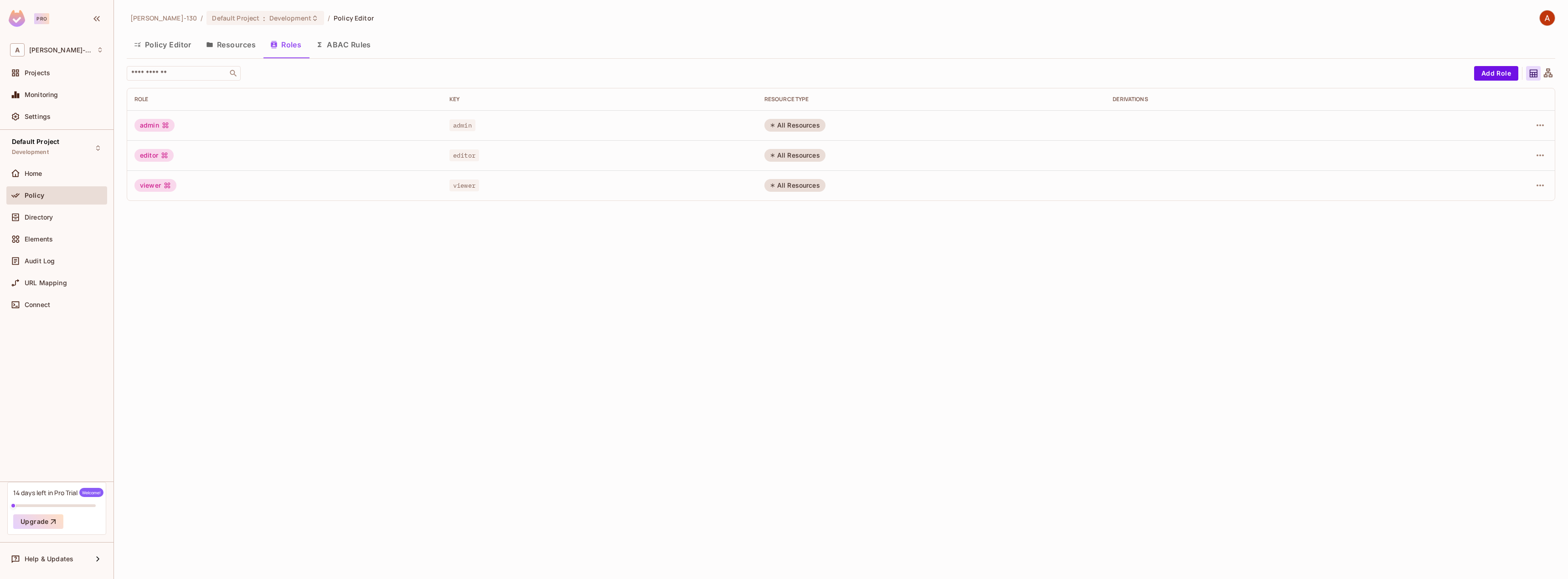
click at [344, 43] on button "ABAC Rules" at bounding box center [344, 45] width 70 height 23
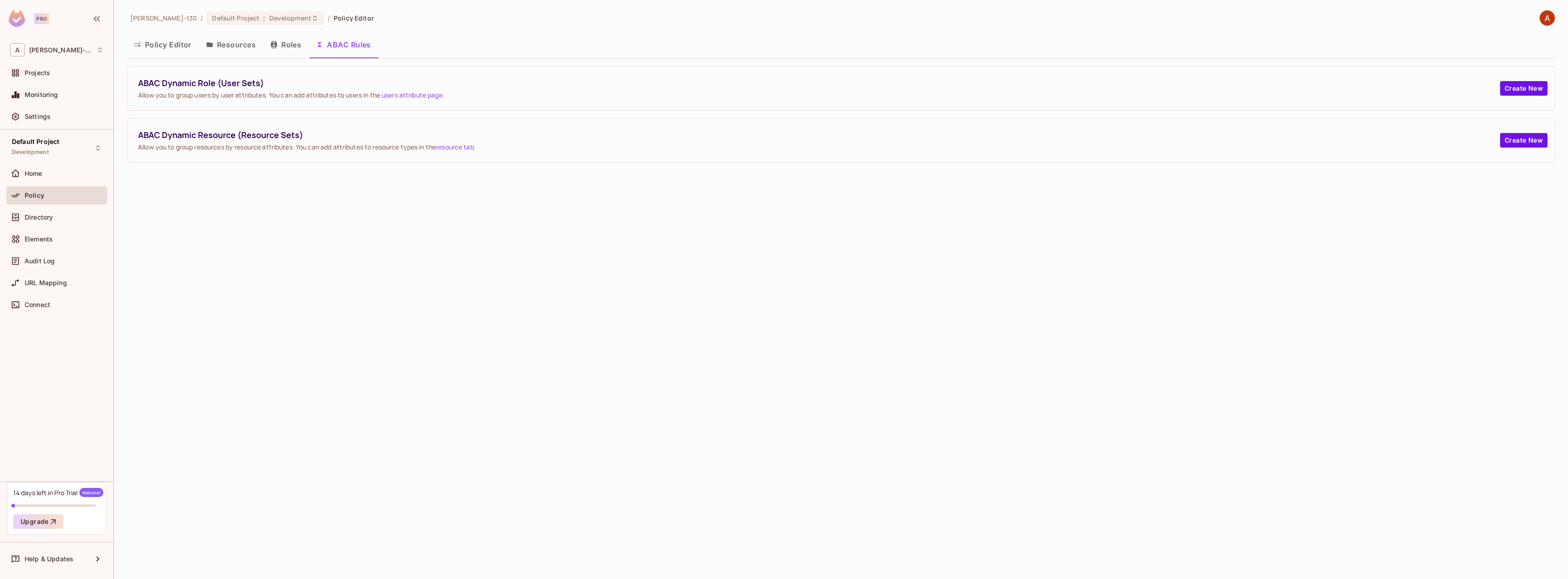
click at [158, 36] on button "Policy Editor" at bounding box center [162, 45] width 72 height 23
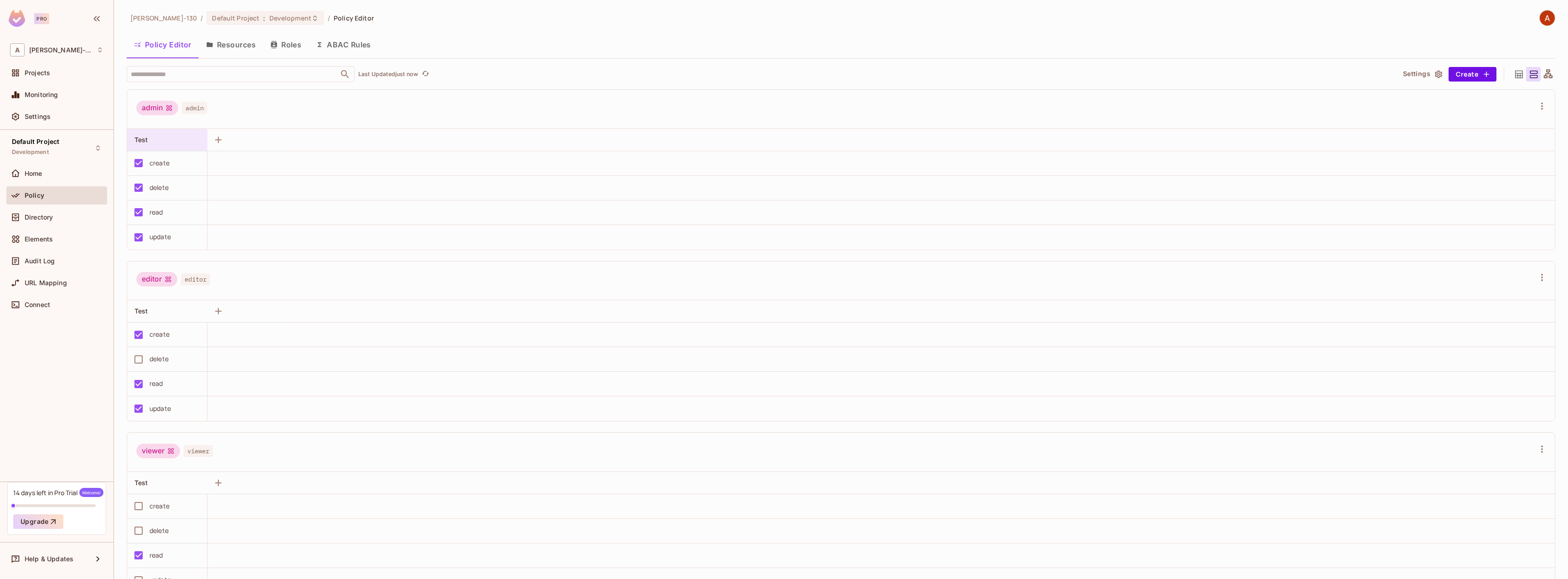
click at [185, 138] on div "Test" at bounding box center [164, 139] width 60 height 9
click at [181, 143] on div at bounding box center [784, 290] width 1568 height 579
click at [236, 38] on button "Resources" at bounding box center [231, 45] width 64 height 23
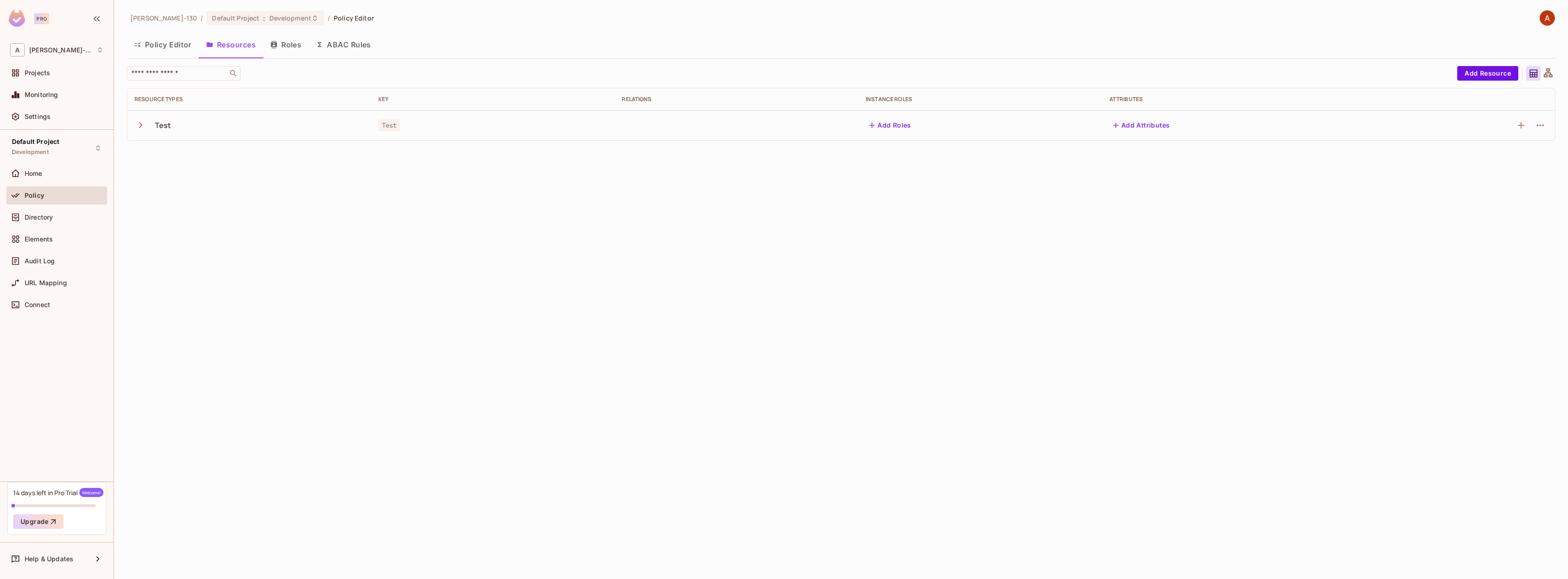
click at [278, 45] on icon "button" at bounding box center [274, 45] width 7 height 7
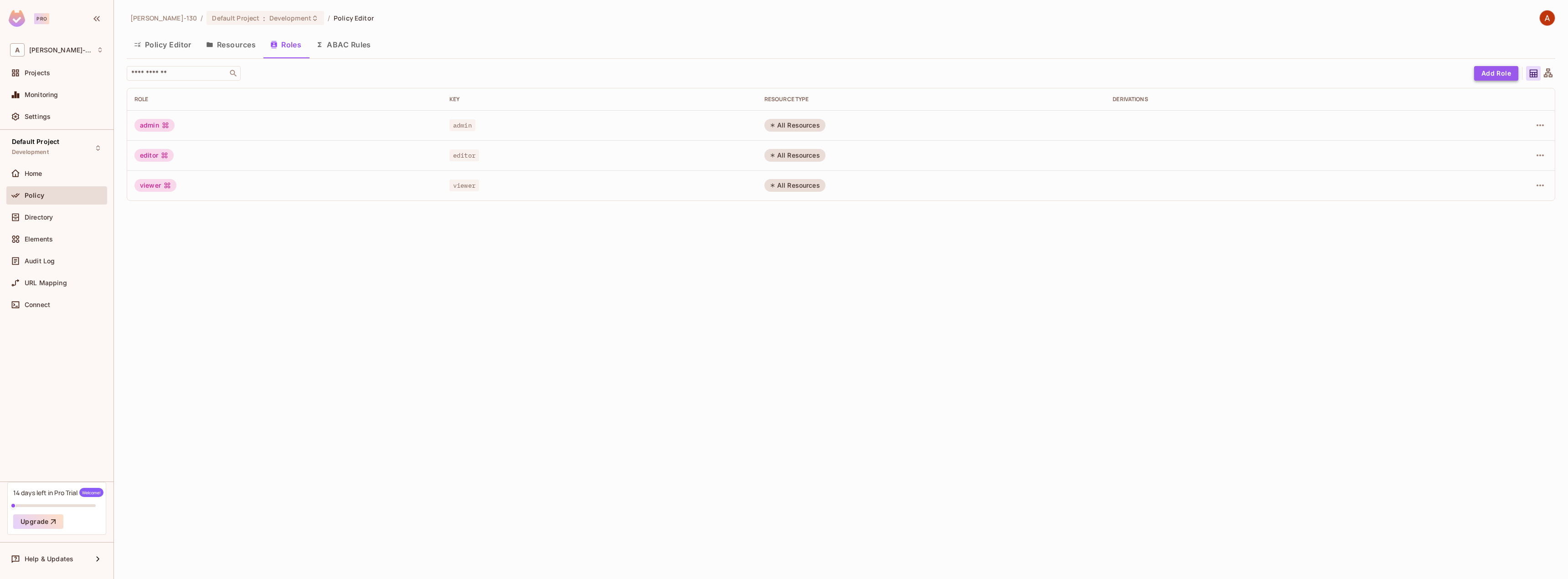
click at [1492, 78] on button "Add Role" at bounding box center [1496, 73] width 44 height 15
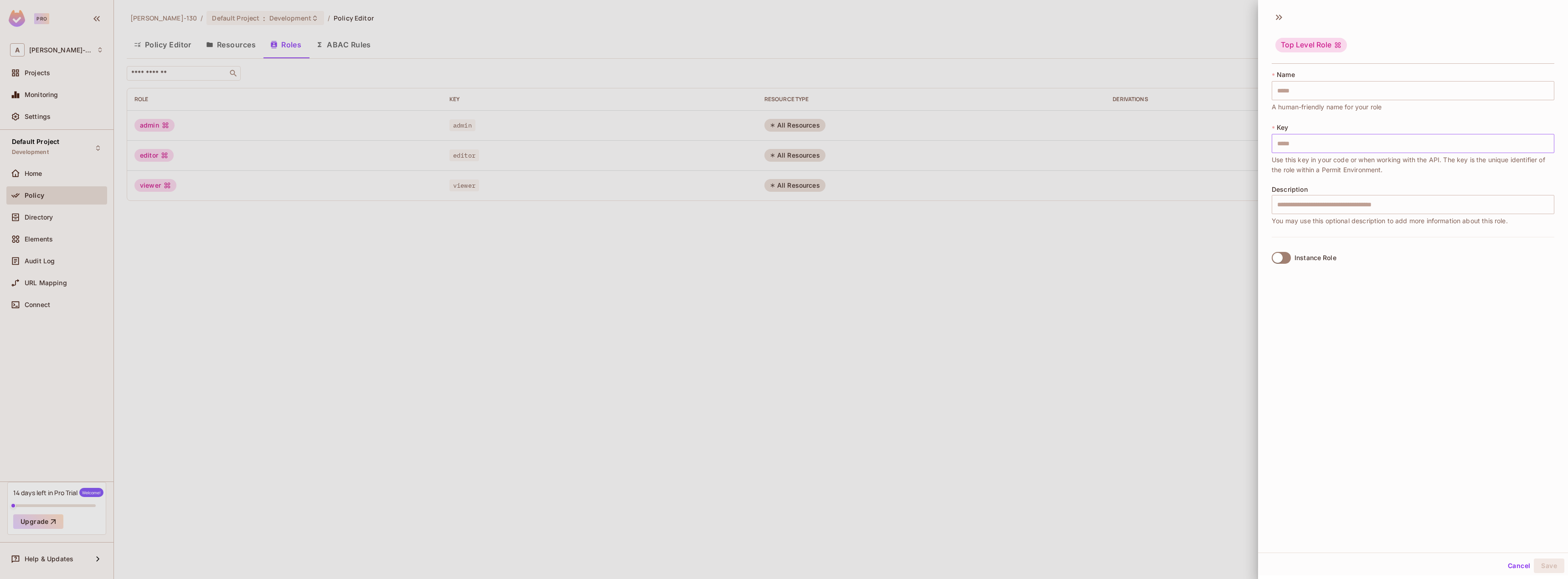
click at [1304, 152] on input "text" at bounding box center [1413, 143] width 283 height 19
click at [940, 364] on div at bounding box center [784, 290] width 1568 height 579
